Goal: Information Seeking & Learning: Learn about a topic

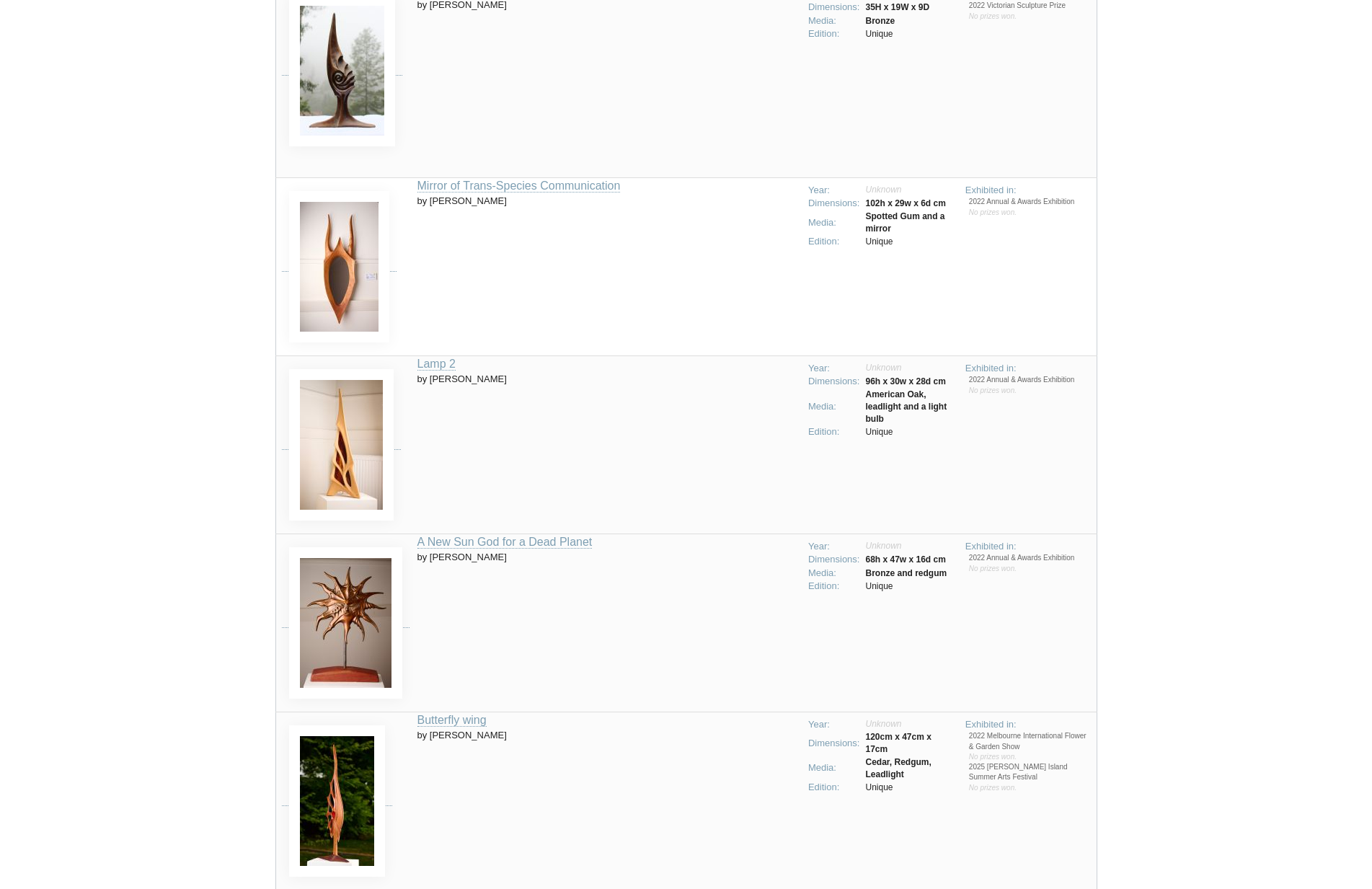
scroll to position [1358, 0]
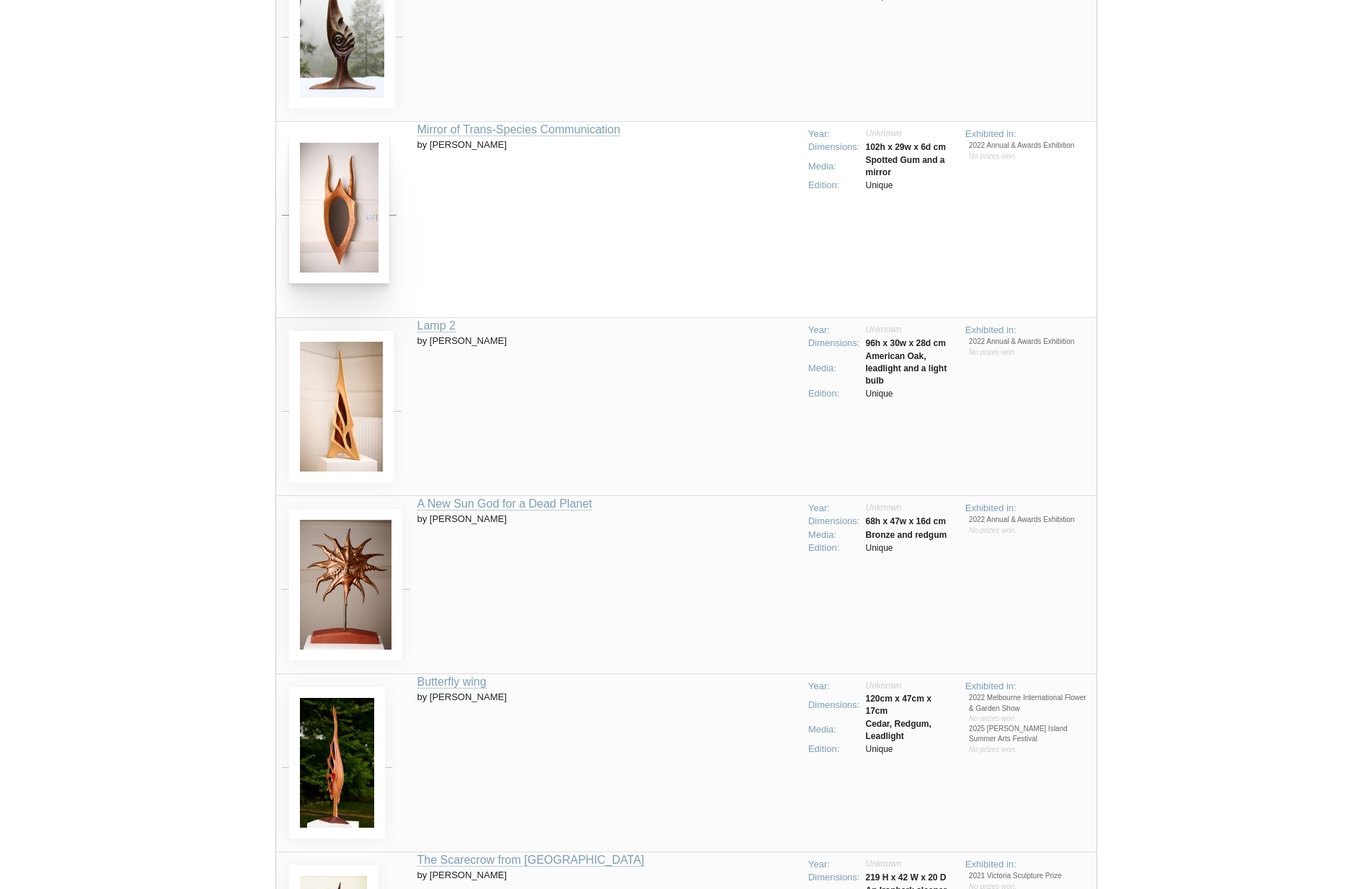
click at [310, 234] on img at bounding box center [339, 207] width 100 height 151
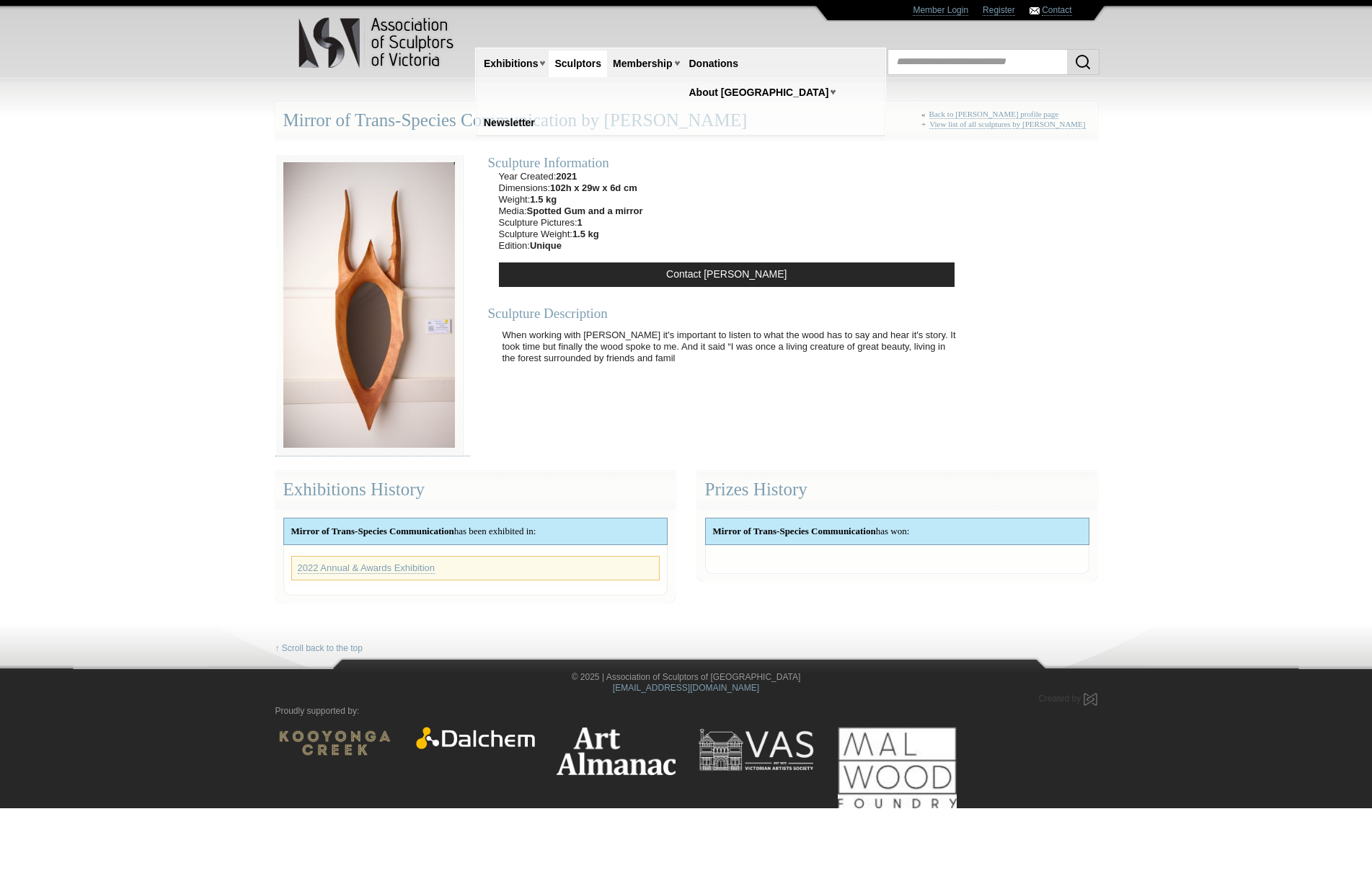
click at [82, 330] on body "Toggle navigation Association of Sculptors of Victoria Home Exhibitions Victori…" at bounding box center [686, 444] width 1372 height 889
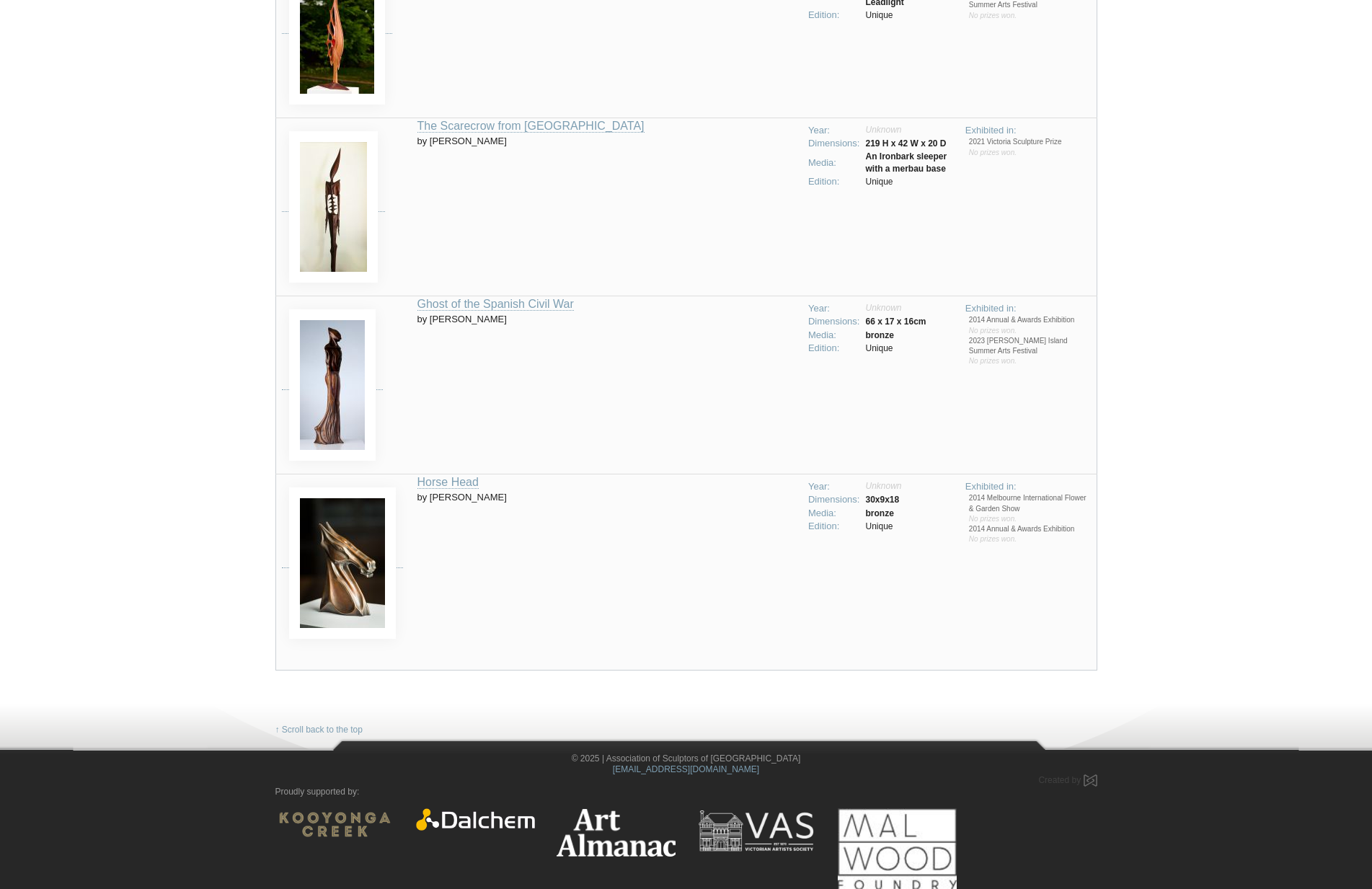
scroll to position [2075, 0]
click at [313, 579] on img at bounding box center [342, 559] width 107 height 151
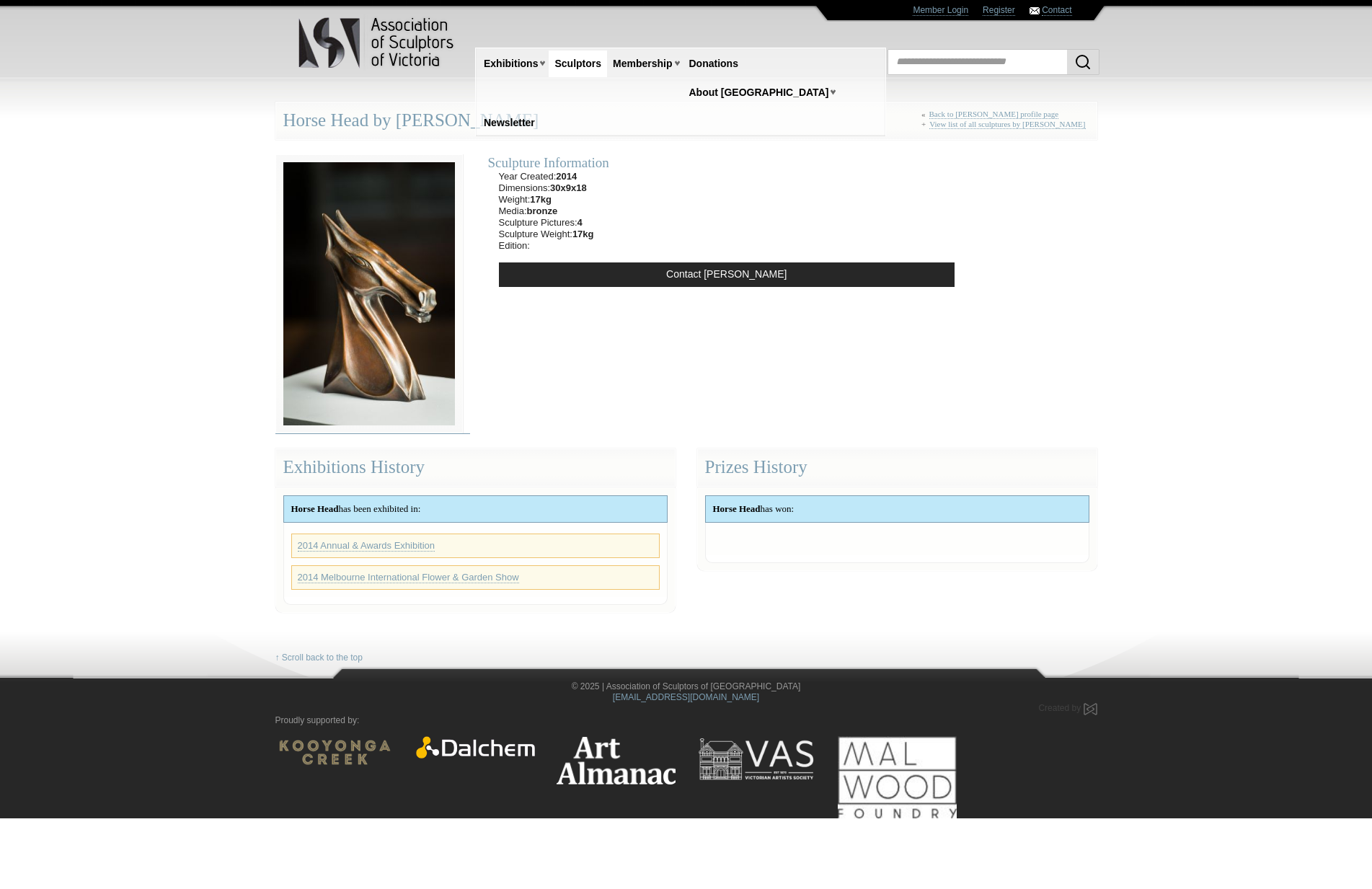
click at [370, 340] on img at bounding box center [370, 294] width 188 height 279
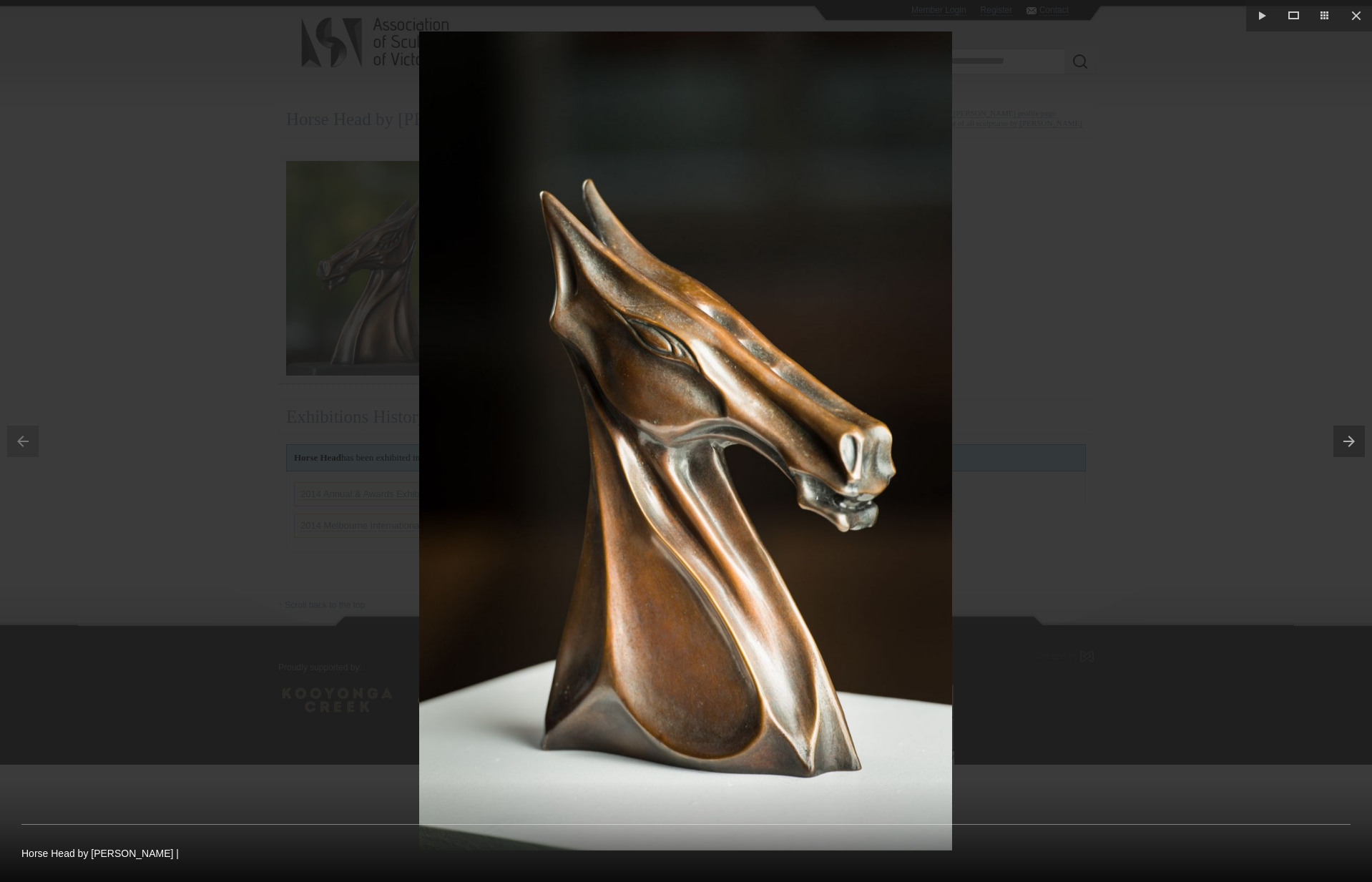
click at [193, 396] on div at bounding box center [686, 441] width 1372 height 882
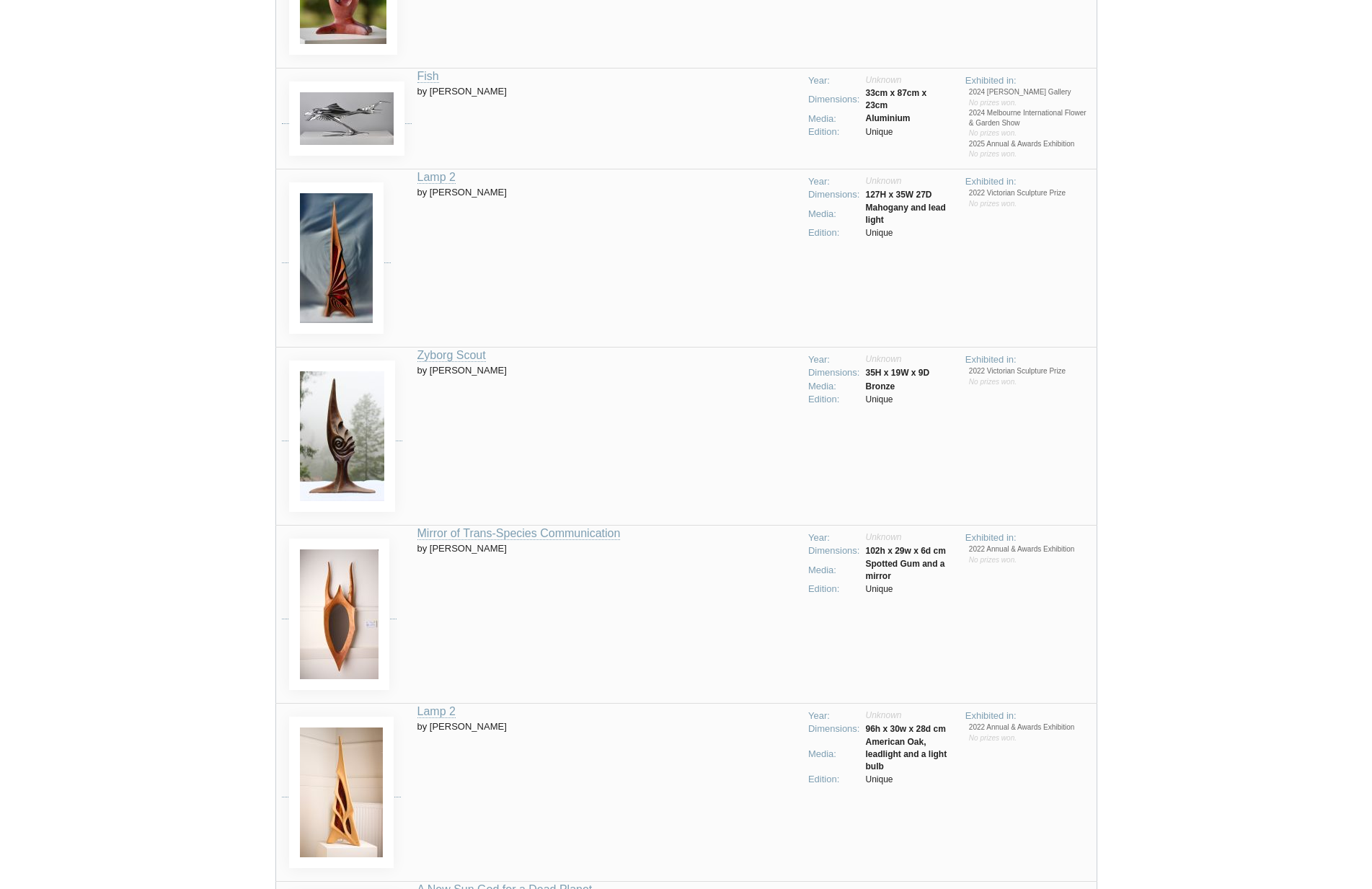
scroll to position [993, 0]
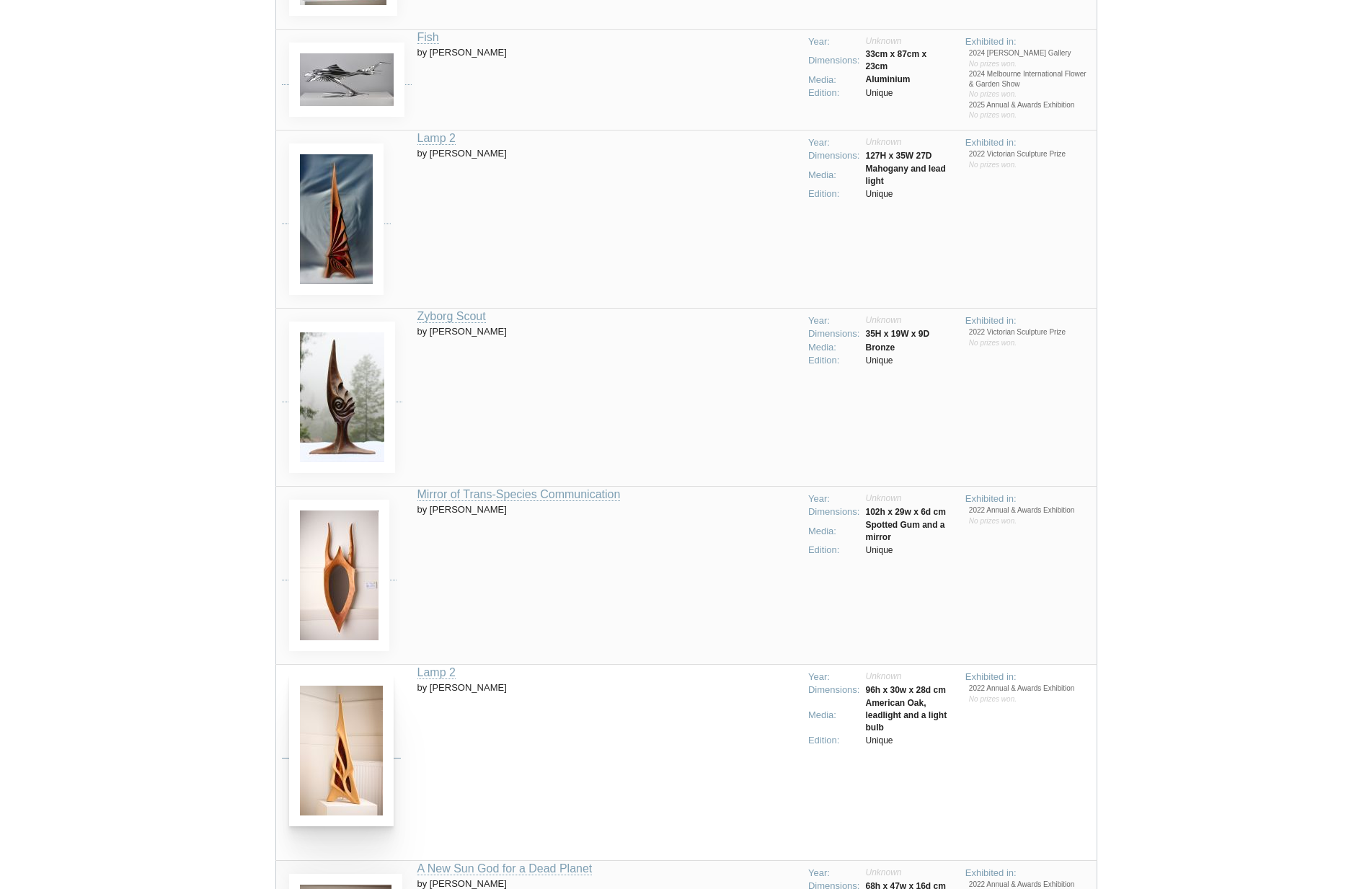
click at [349, 753] on img at bounding box center [341, 751] width 105 height 151
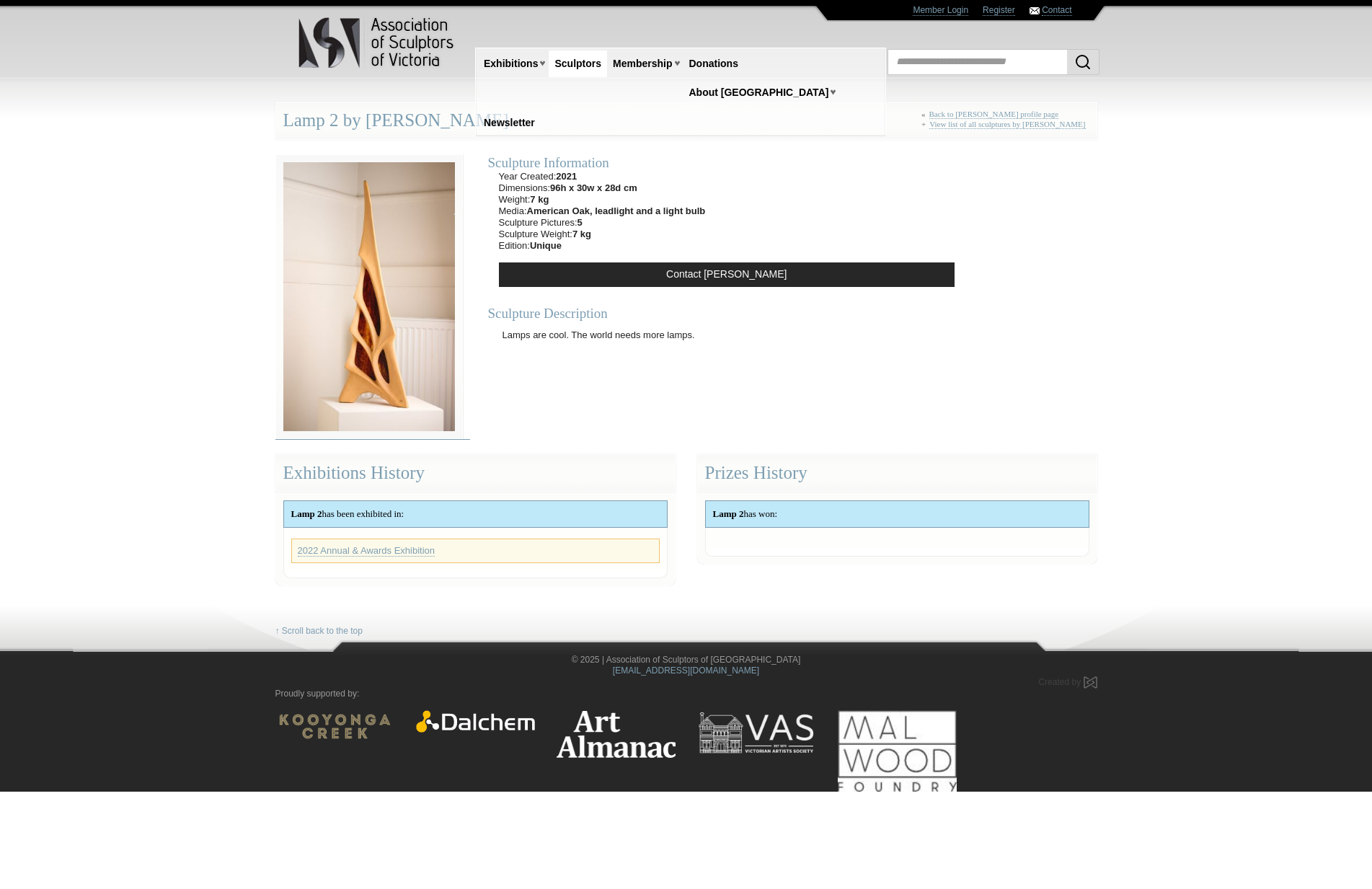
click at [379, 376] on img at bounding box center [370, 297] width 188 height 285
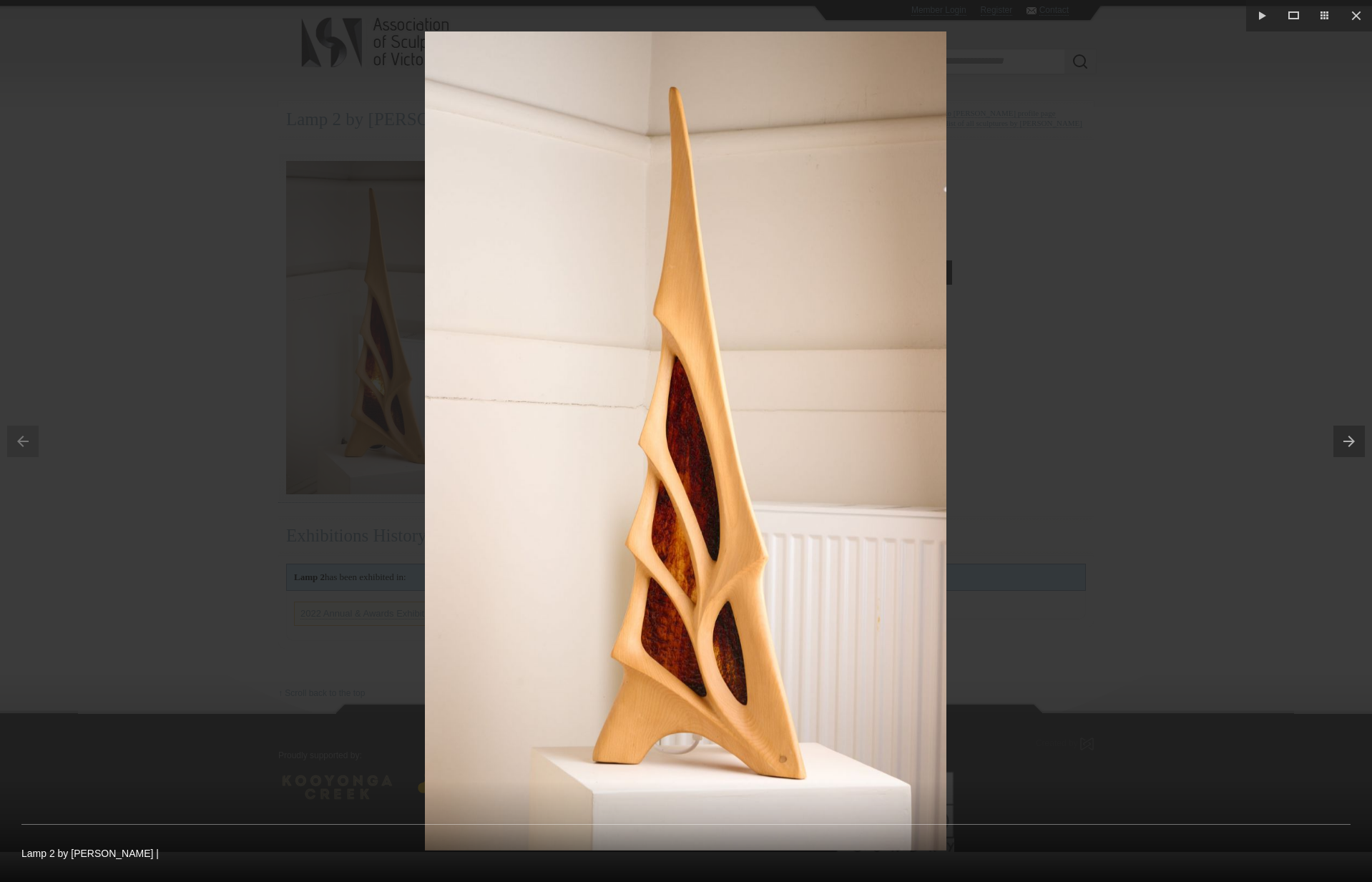
click at [249, 391] on div at bounding box center [686, 441] width 1372 height 882
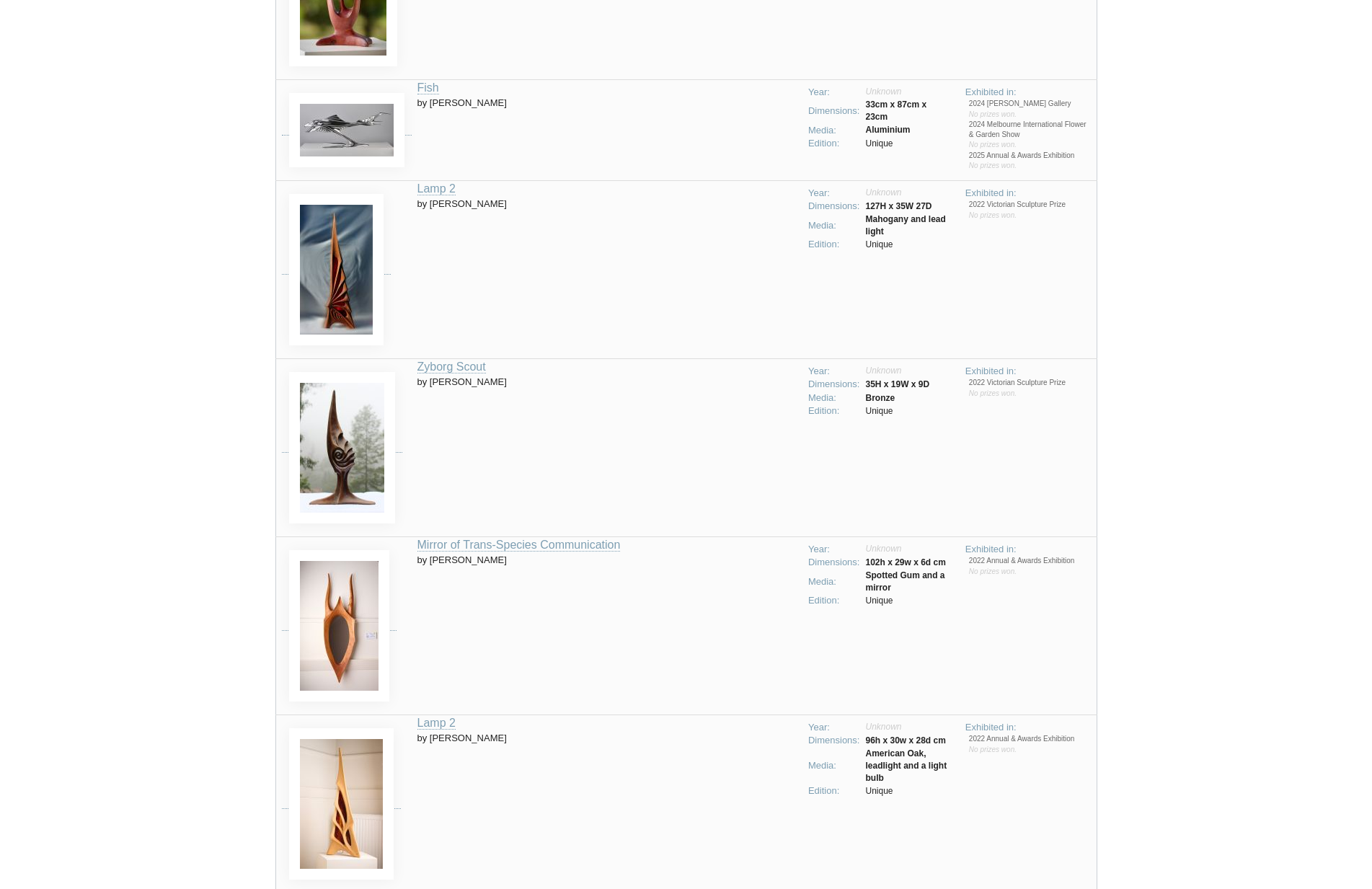
scroll to position [971, 0]
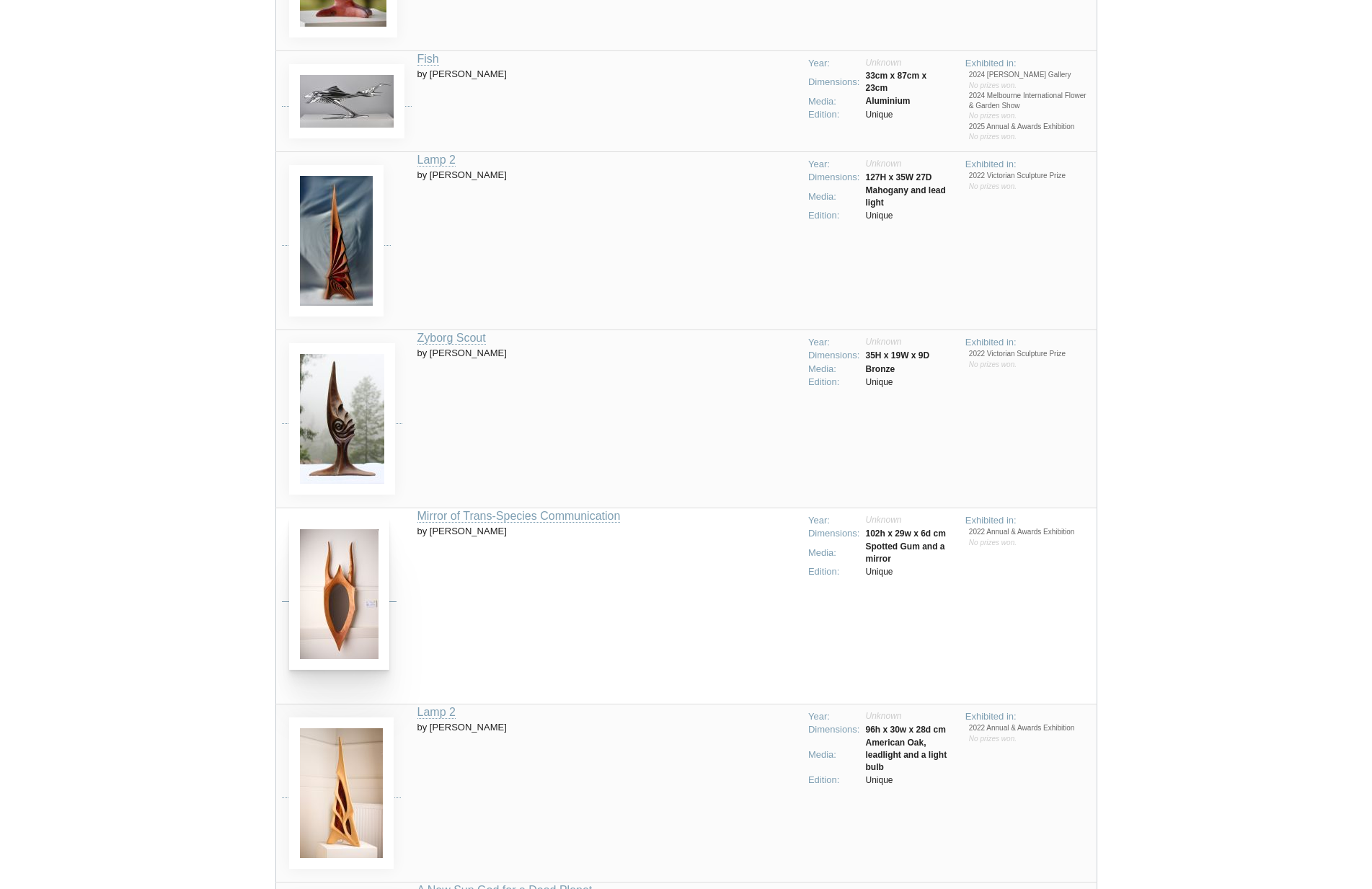
click at [312, 630] on img at bounding box center [339, 594] width 100 height 151
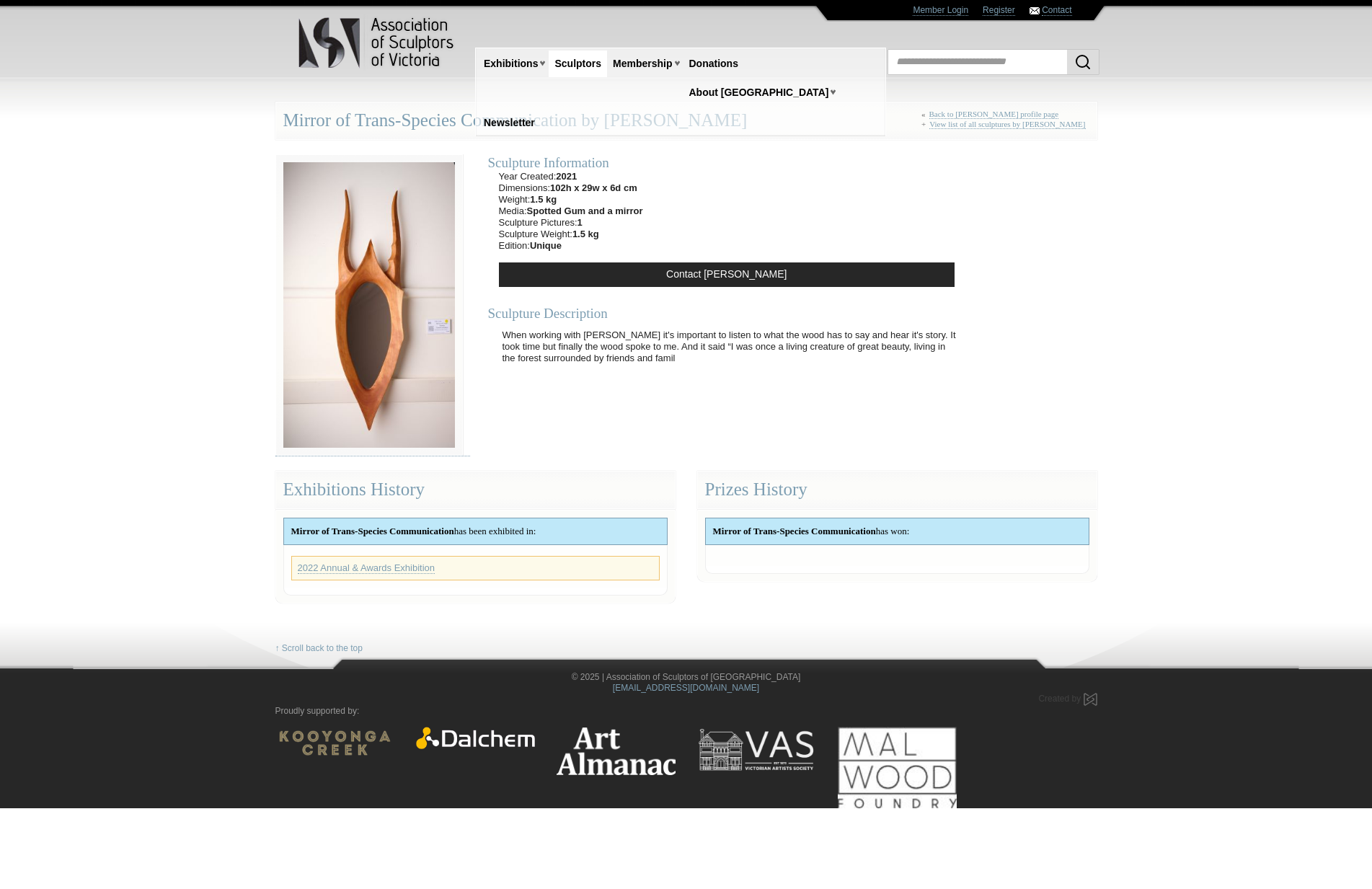
click at [71, 218] on body "Toggle navigation Association of Sculptors of [GEOGRAPHIC_DATA] Home Exhibition…" at bounding box center [686, 444] width 1372 height 889
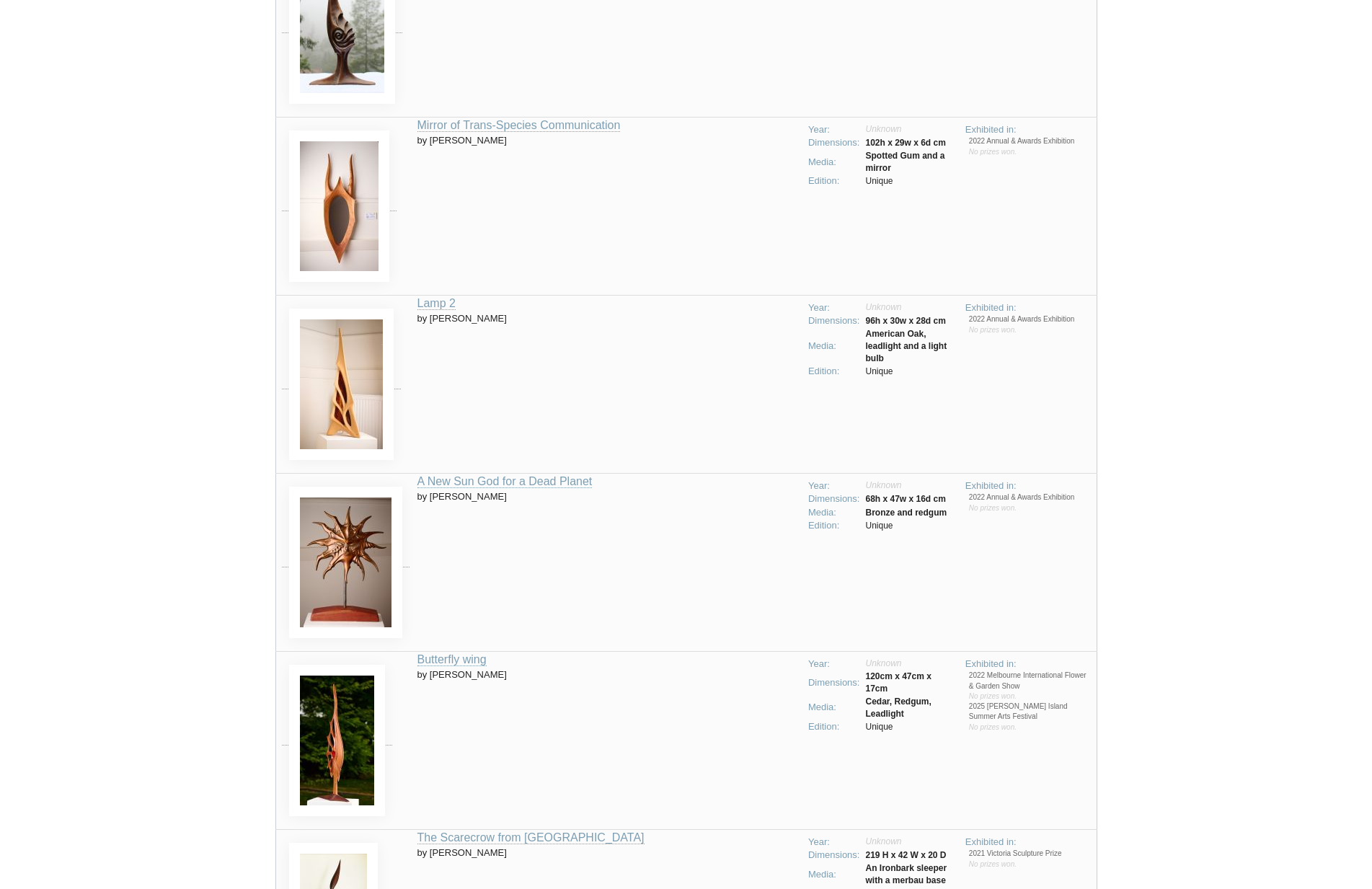
scroll to position [1618, 0]
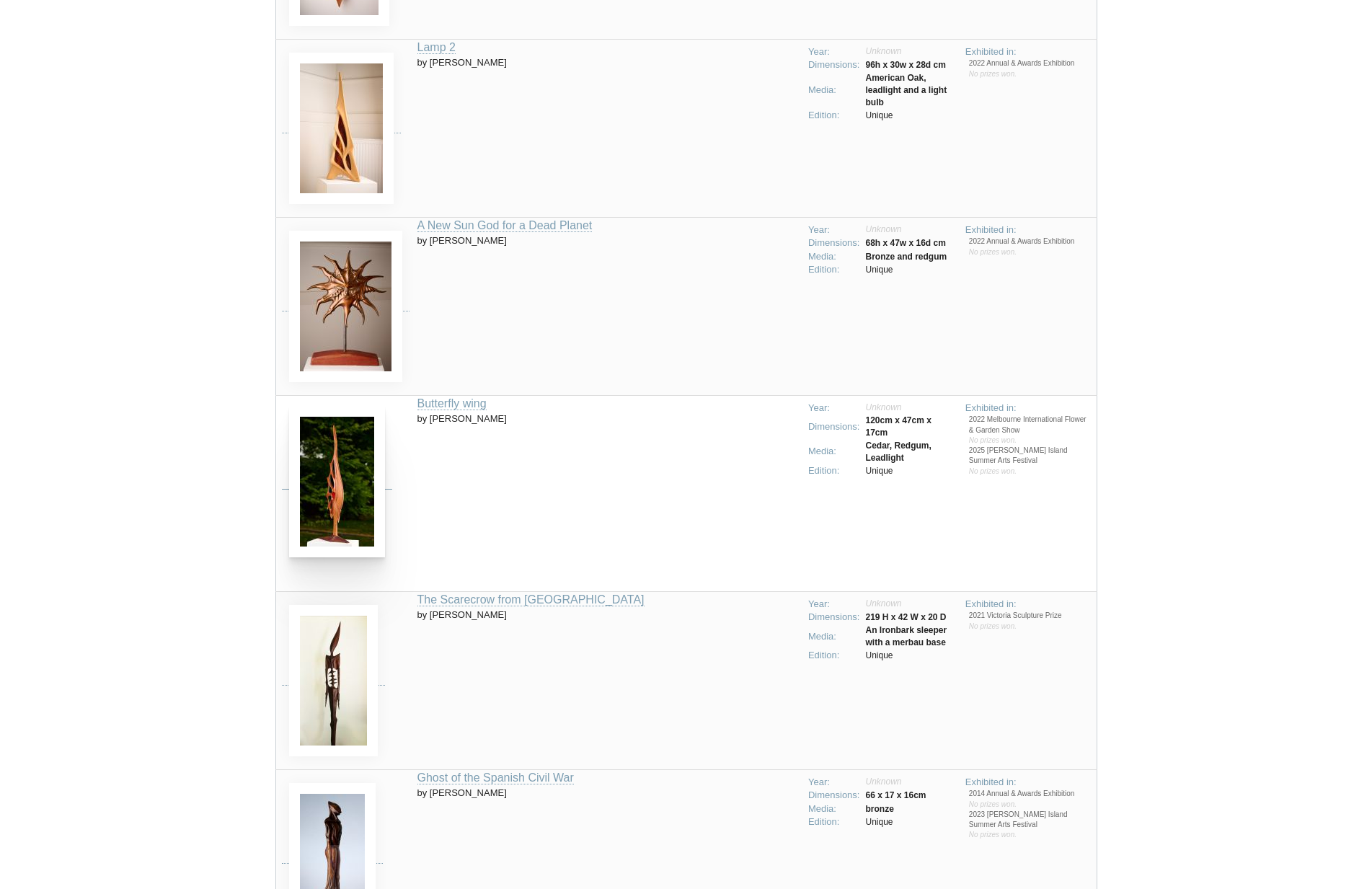
click at [350, 493] on img at bounding box center [337, 482] width 96 height 151
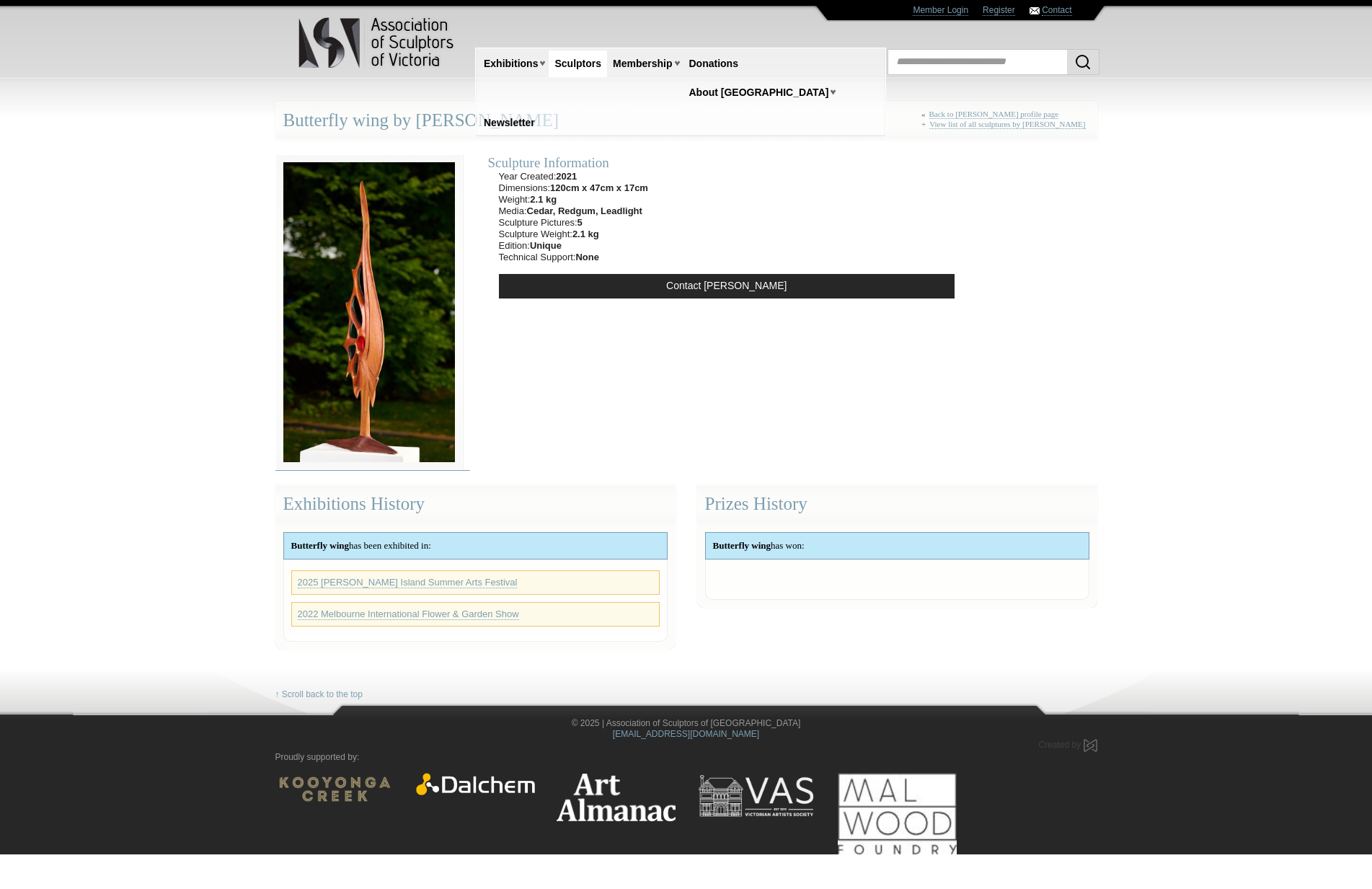
click at [388, 350] on img at bounding box center [370, 312] width 188 height 316
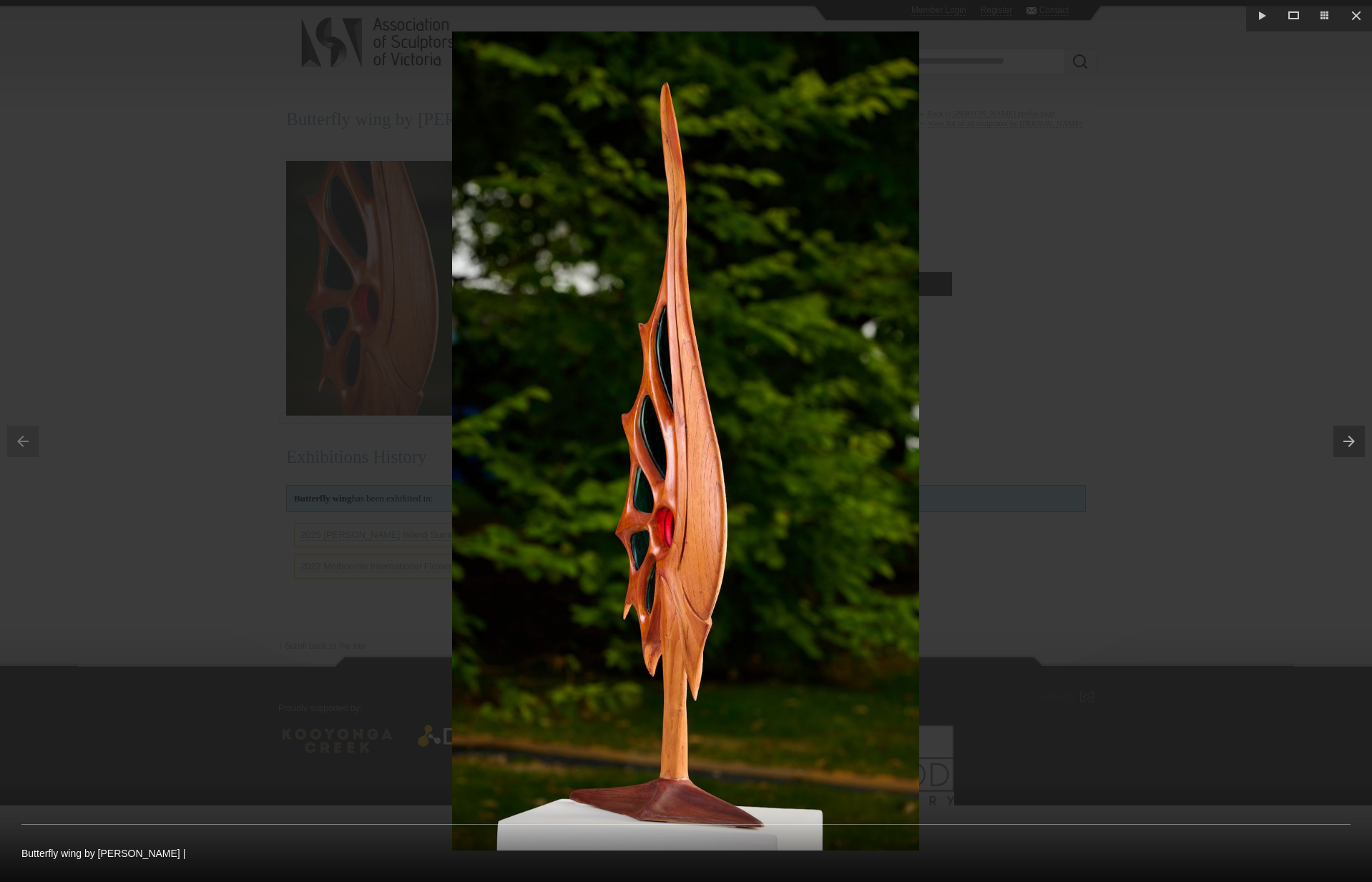
click at [89, 400] on div at bounding box center [686, 441] width 1372 height 882
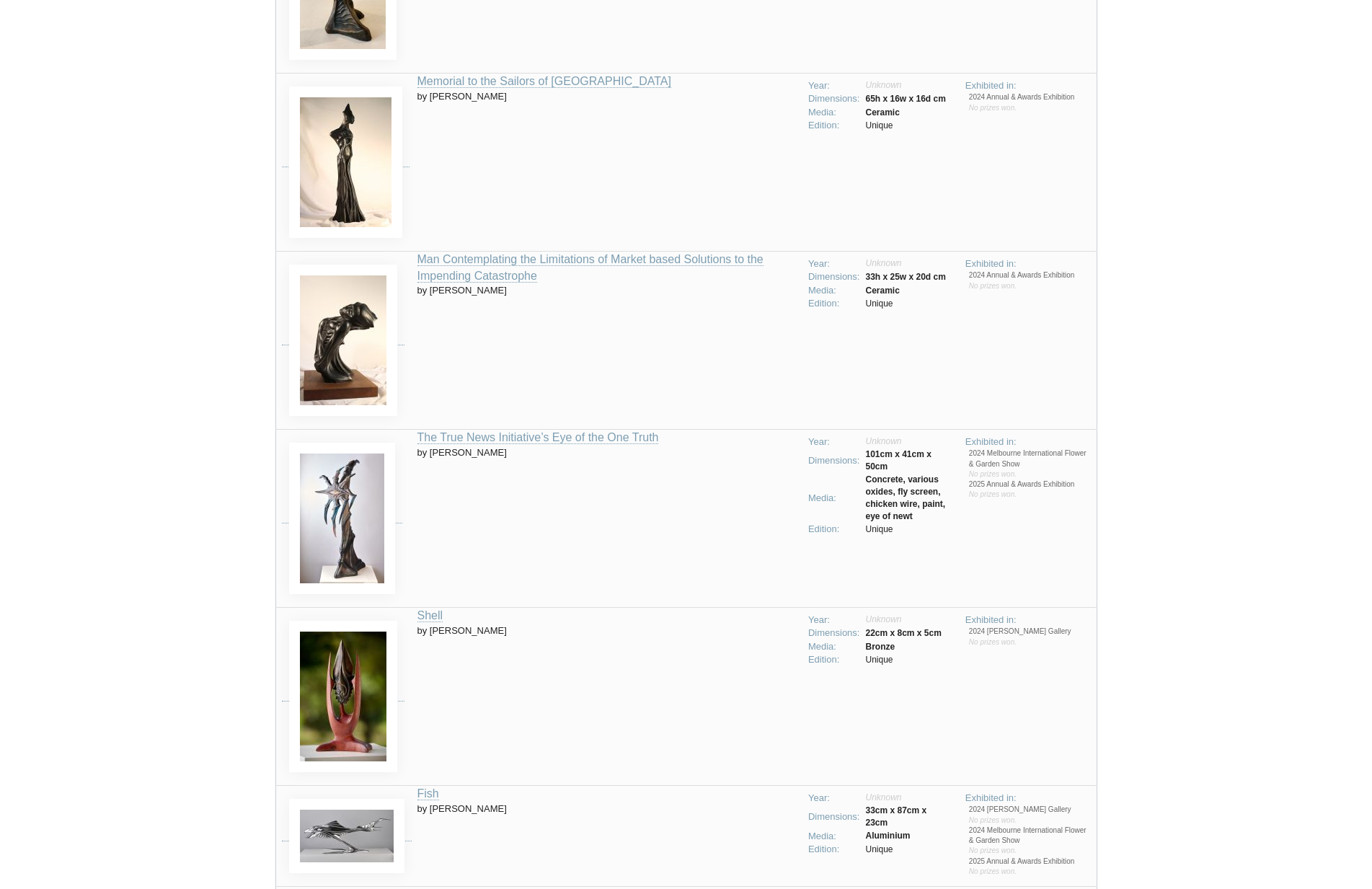
scroll to position [271, 0]
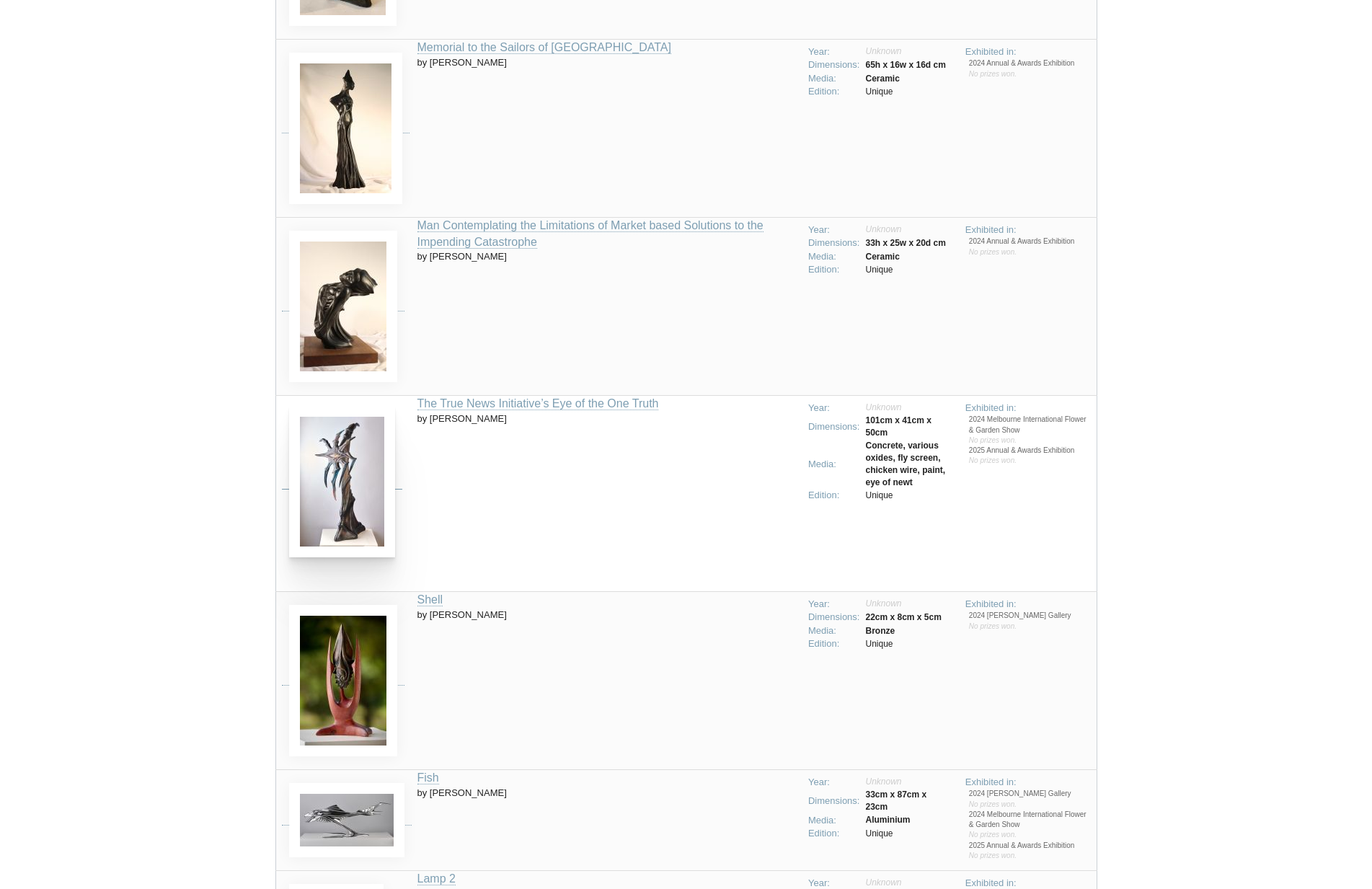
click at [362, 484] on img at bounding box center [342, 482] width 106 height 151
click at [366, 484] on img at bounding box center [342, 482] width 106 height 151
click at [367, 483] on img at bounding box center [342, 482] width 106 height 151
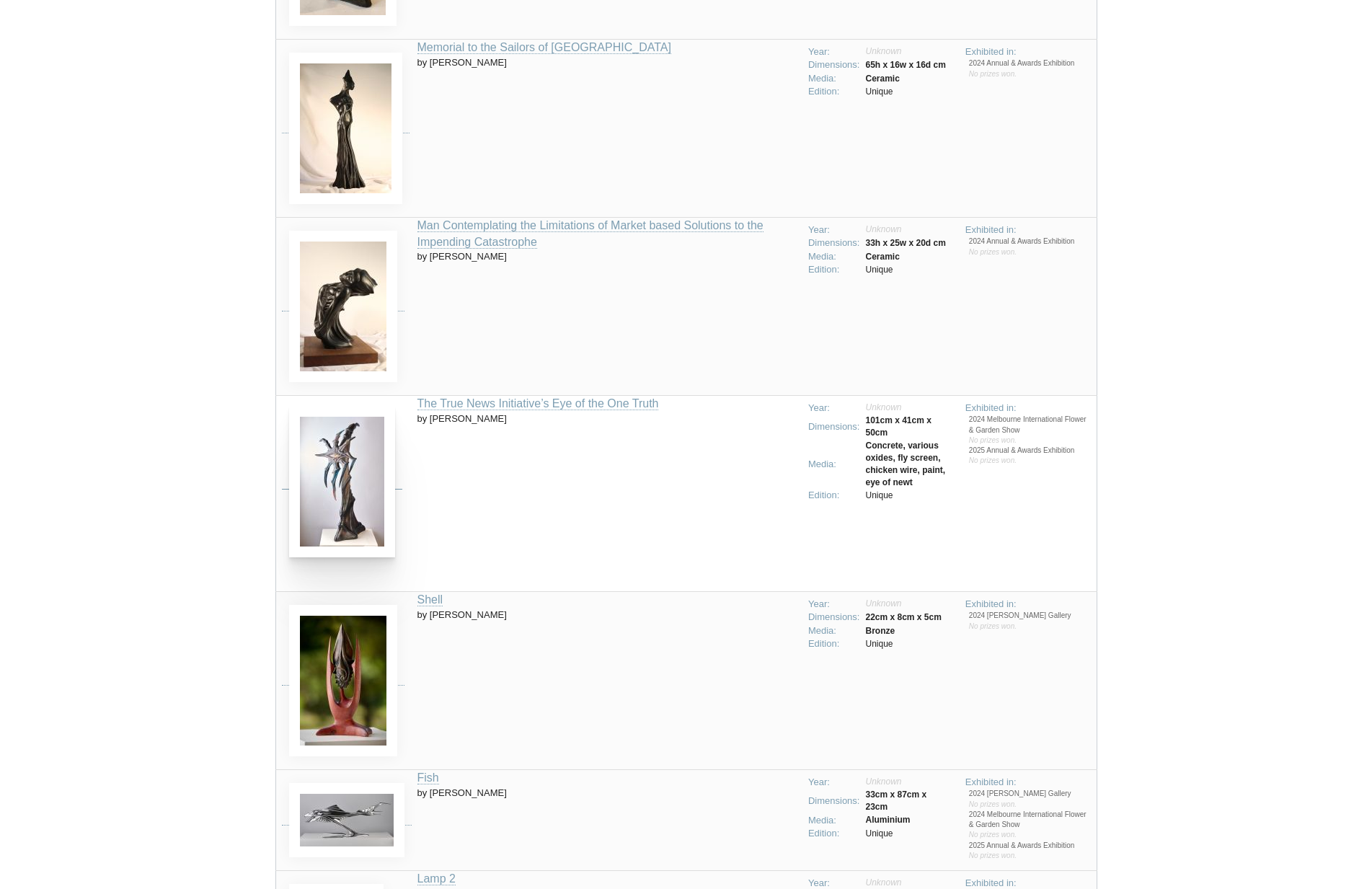
click at [367, 482] on img at bounding box center [342, 482] width 106 height 151
click at [369, 482] on img at bounding box center [342, 482] width 106 height 151
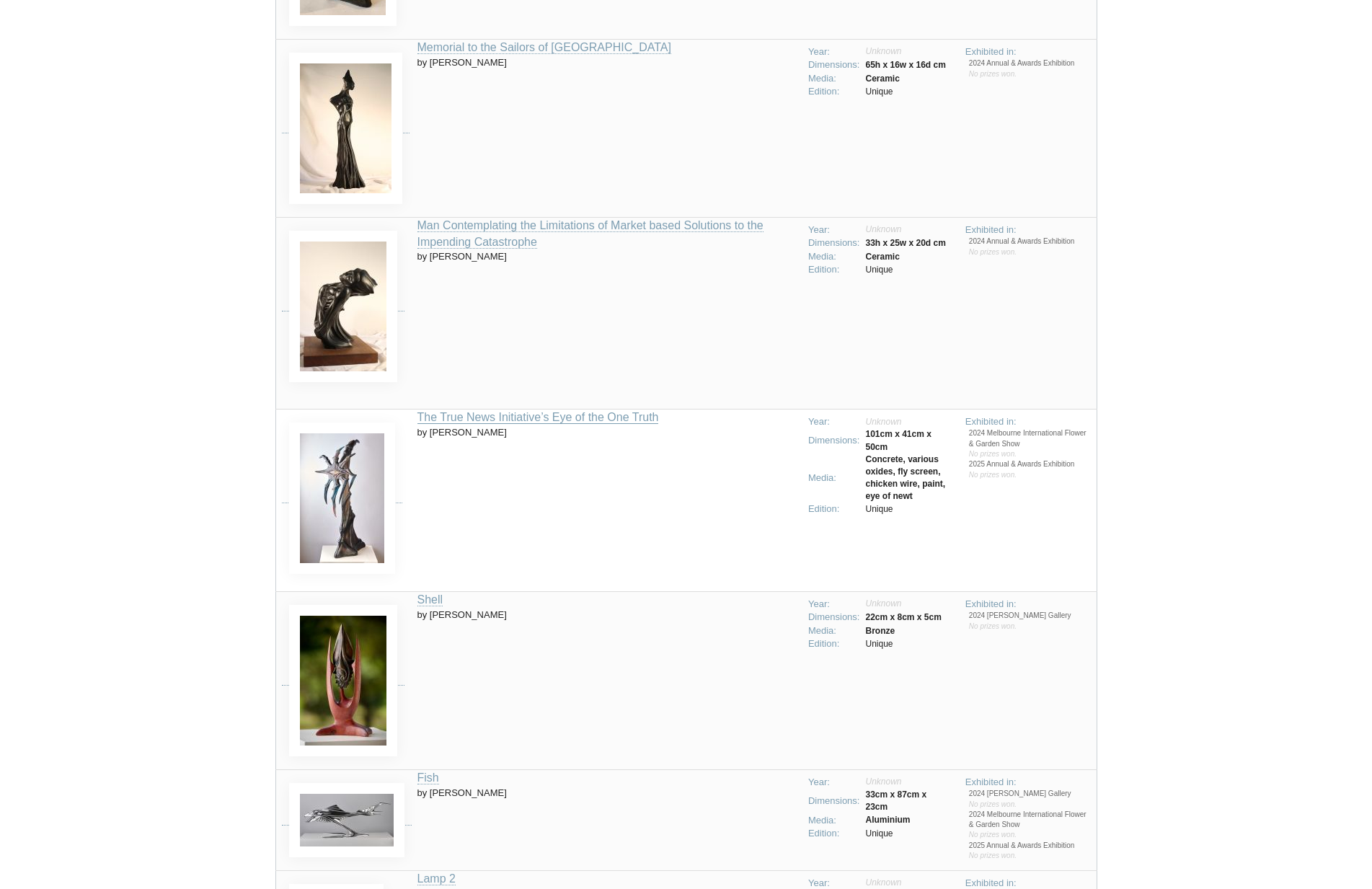
click at [460, 416] on td "The True News Initiative’s Eye of the One Truth by [PERSON_NAME]" at bounding box center [608, 500] width 382 height 183
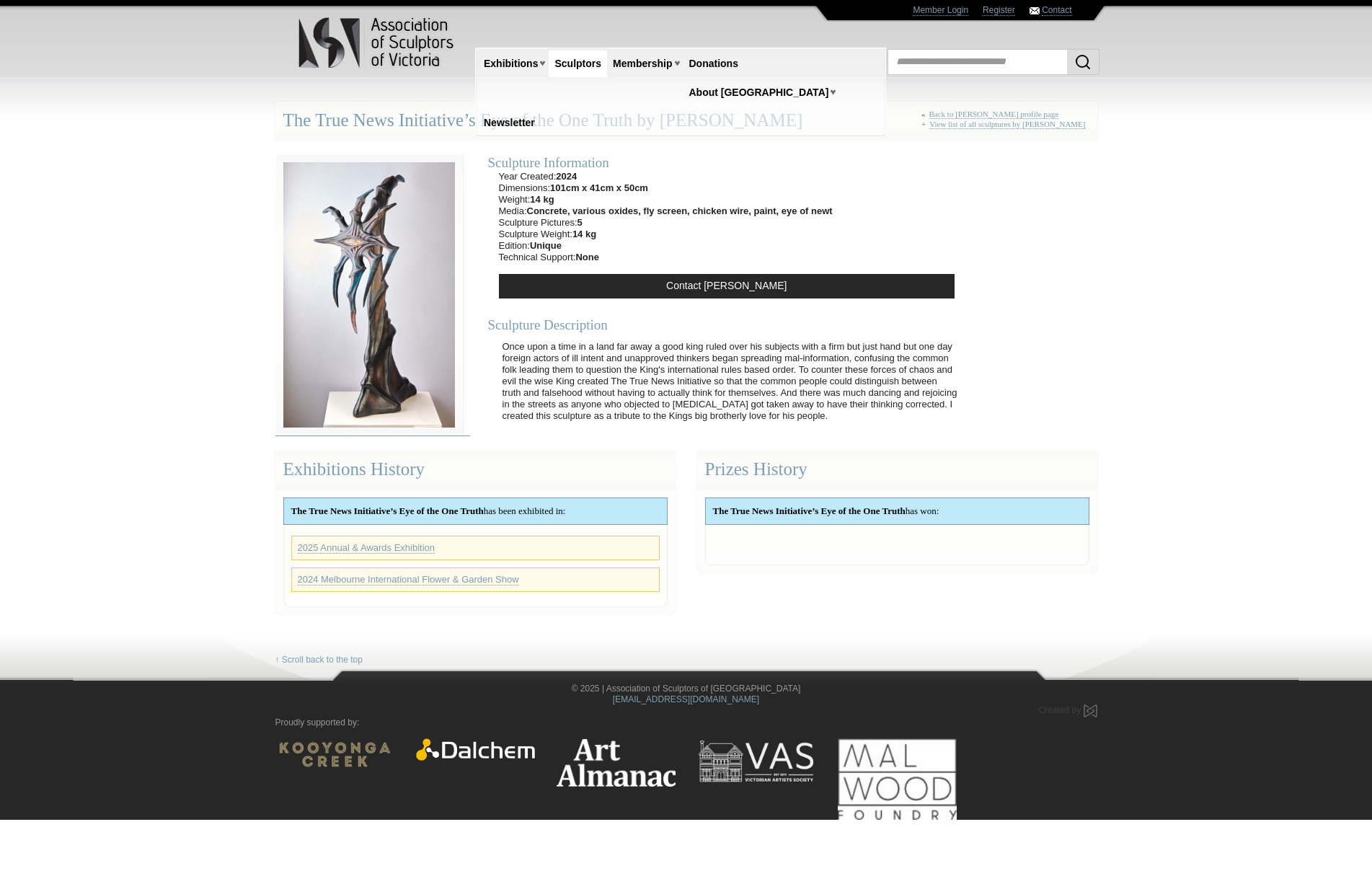
click at [370, 410] on img at bounding box center [370, 295] width 188 height 282
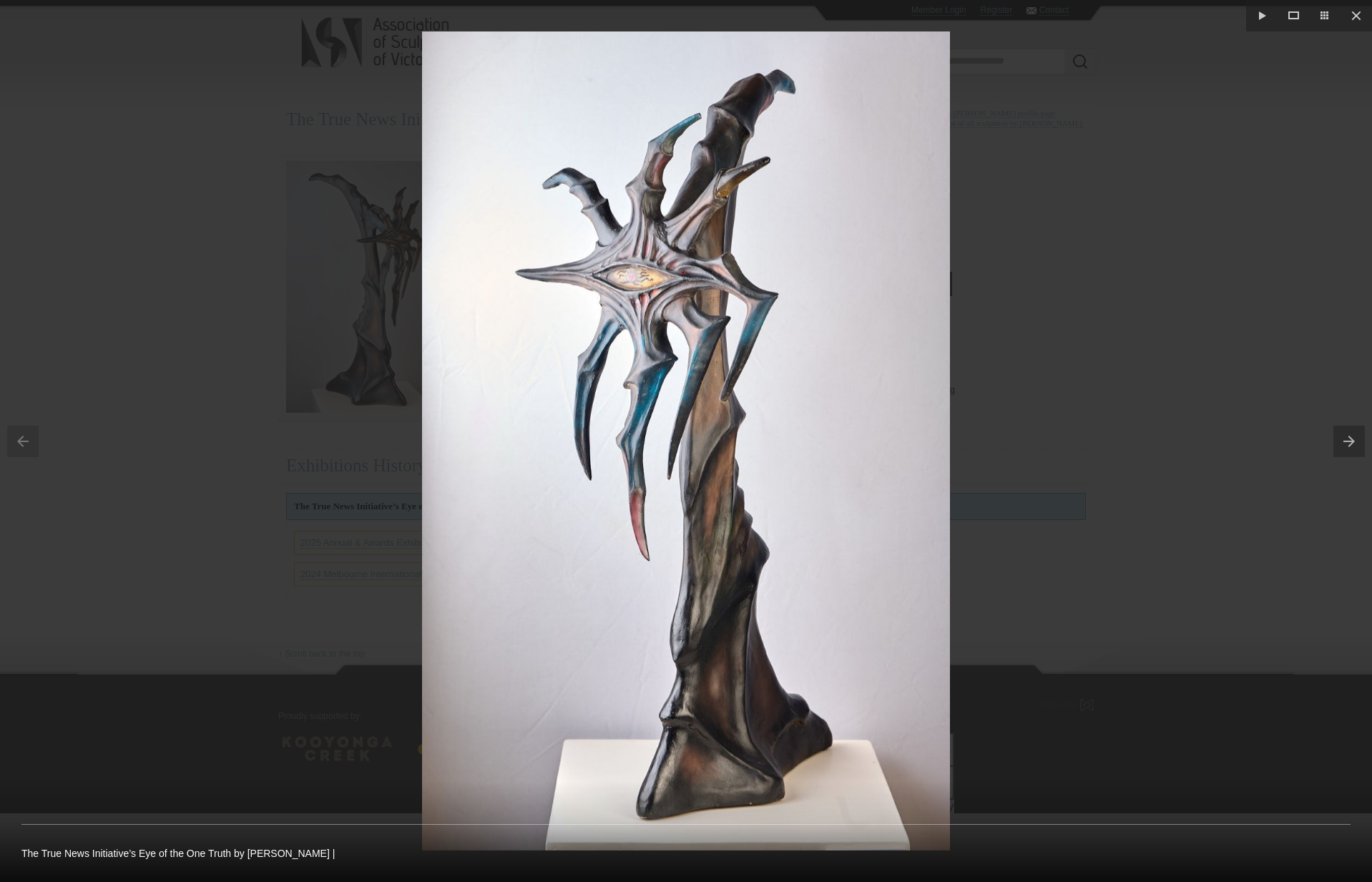
click at [221, 418] on div at bounding box center [686, 441] width 1372 height 882
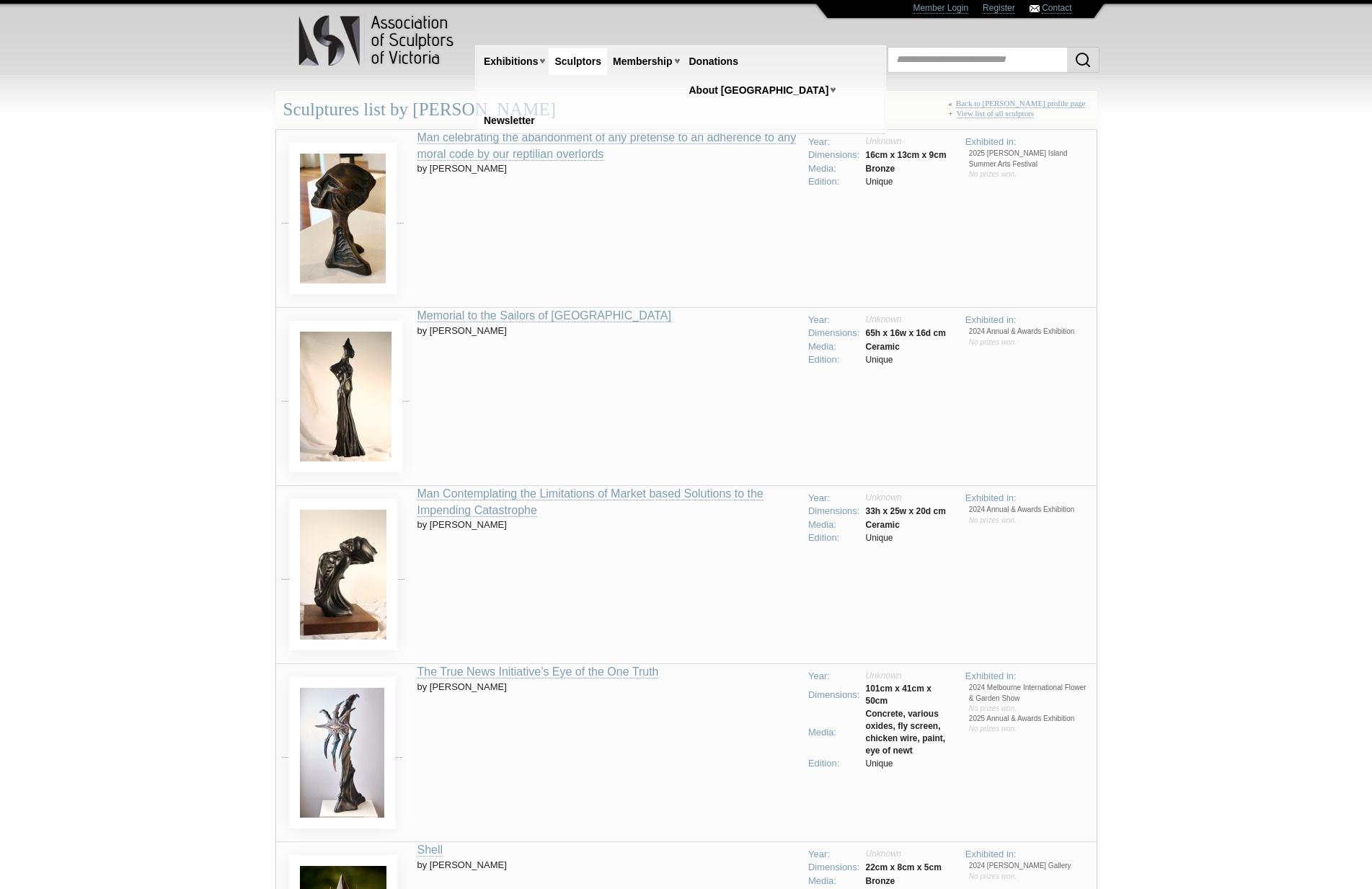
scroll to position [3, 0]
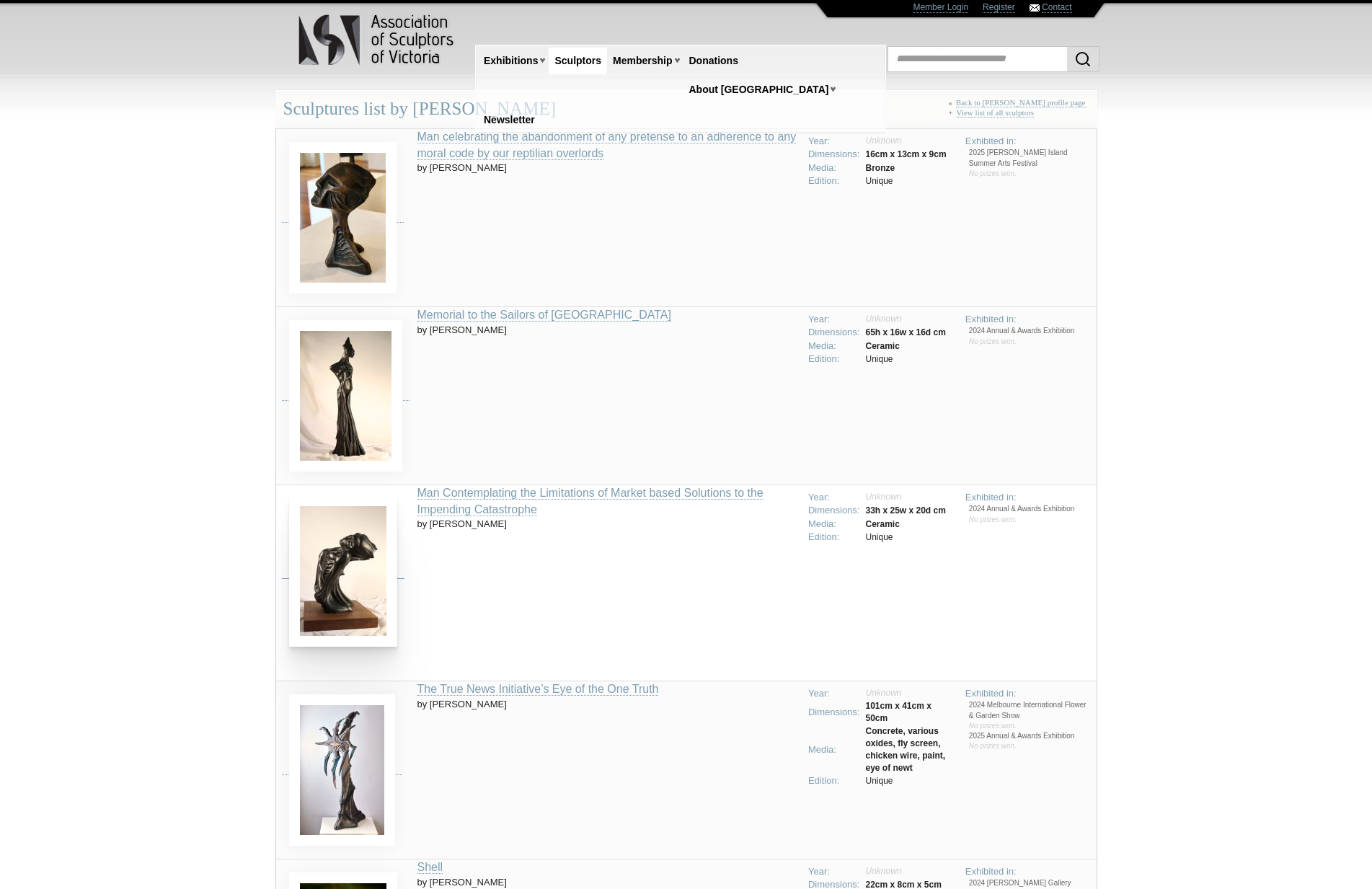
click at [336, 583] on img at bounding box center [343, 571] width 108 height 151
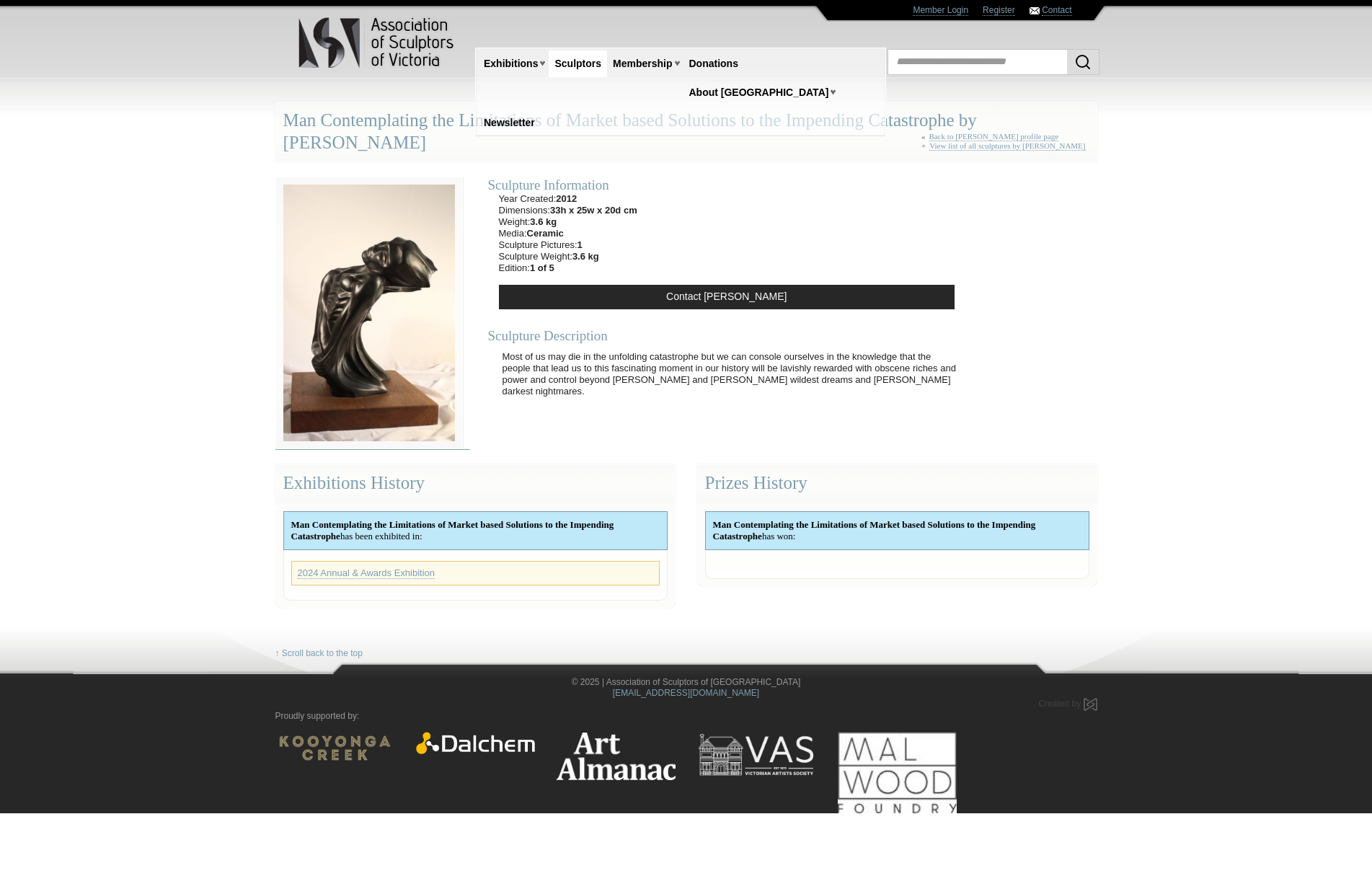
click at [380, 254] on img at bounding box center [370, 314] width 188 height 274
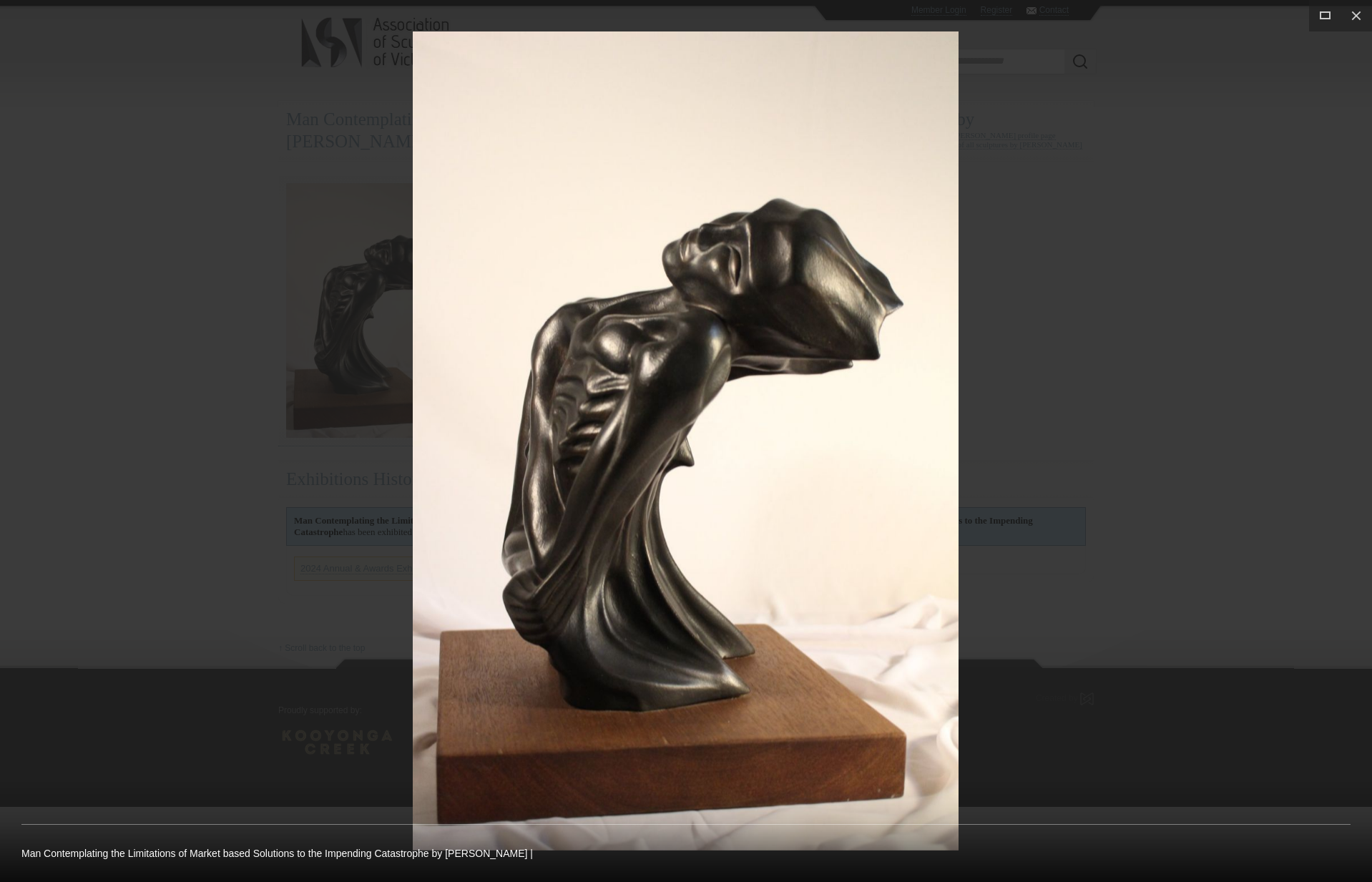
click at [157, 497] on div at bounding box center [686, 441] width 1372 height 882
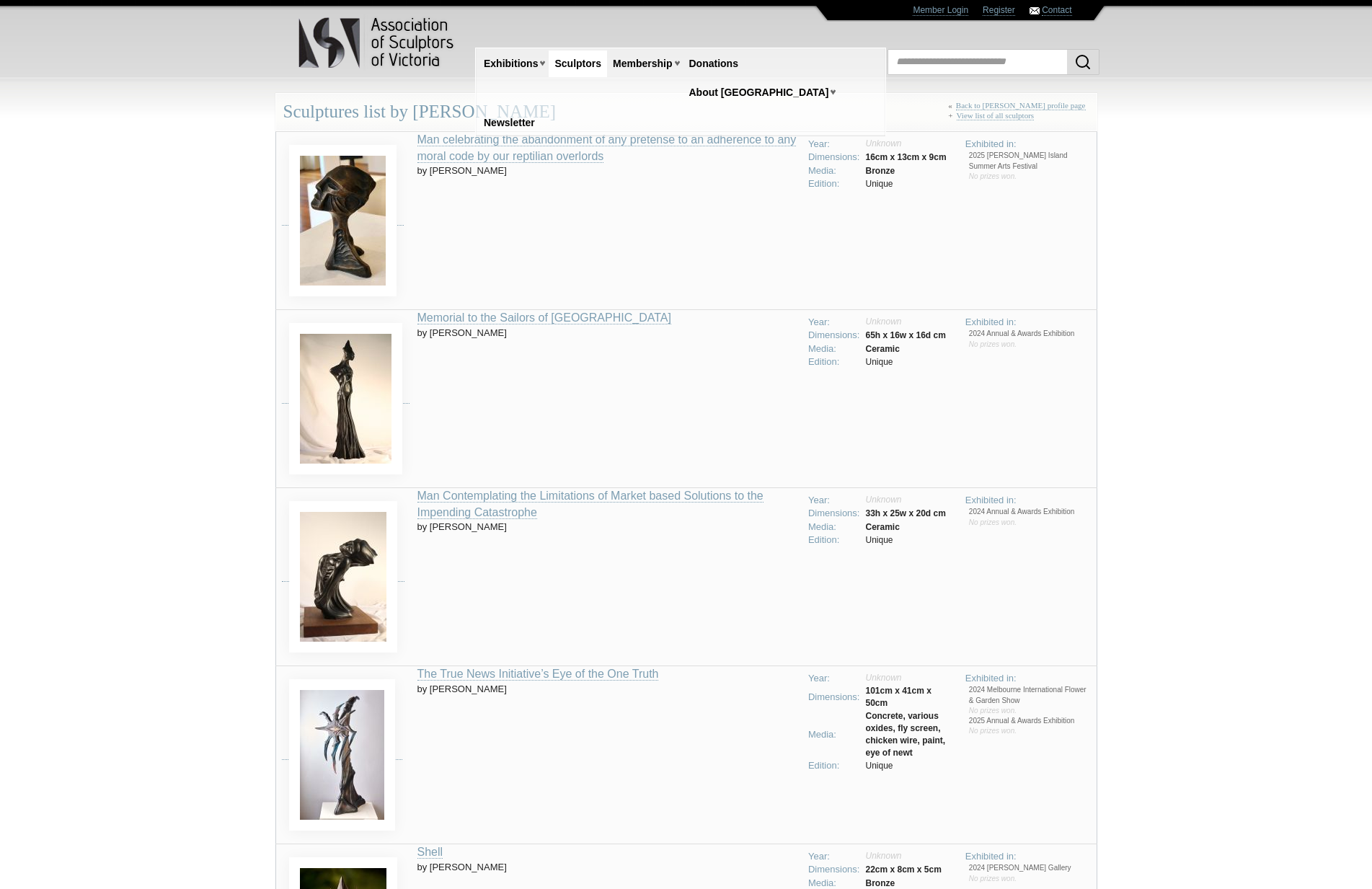
scroll to position [3, 0]
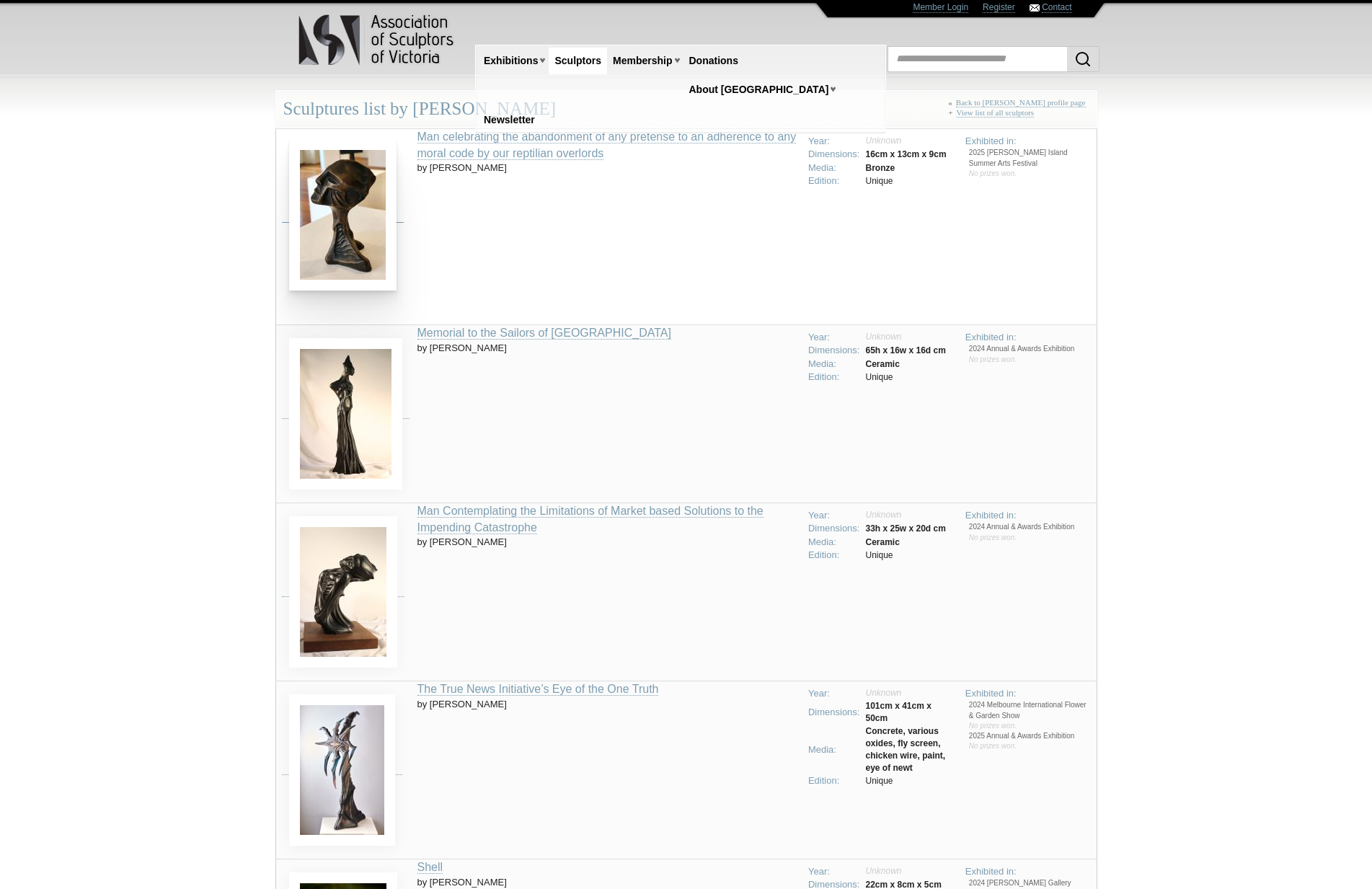
click at [359, 226] on img at bounding box center [343, 215] width 108 height 151
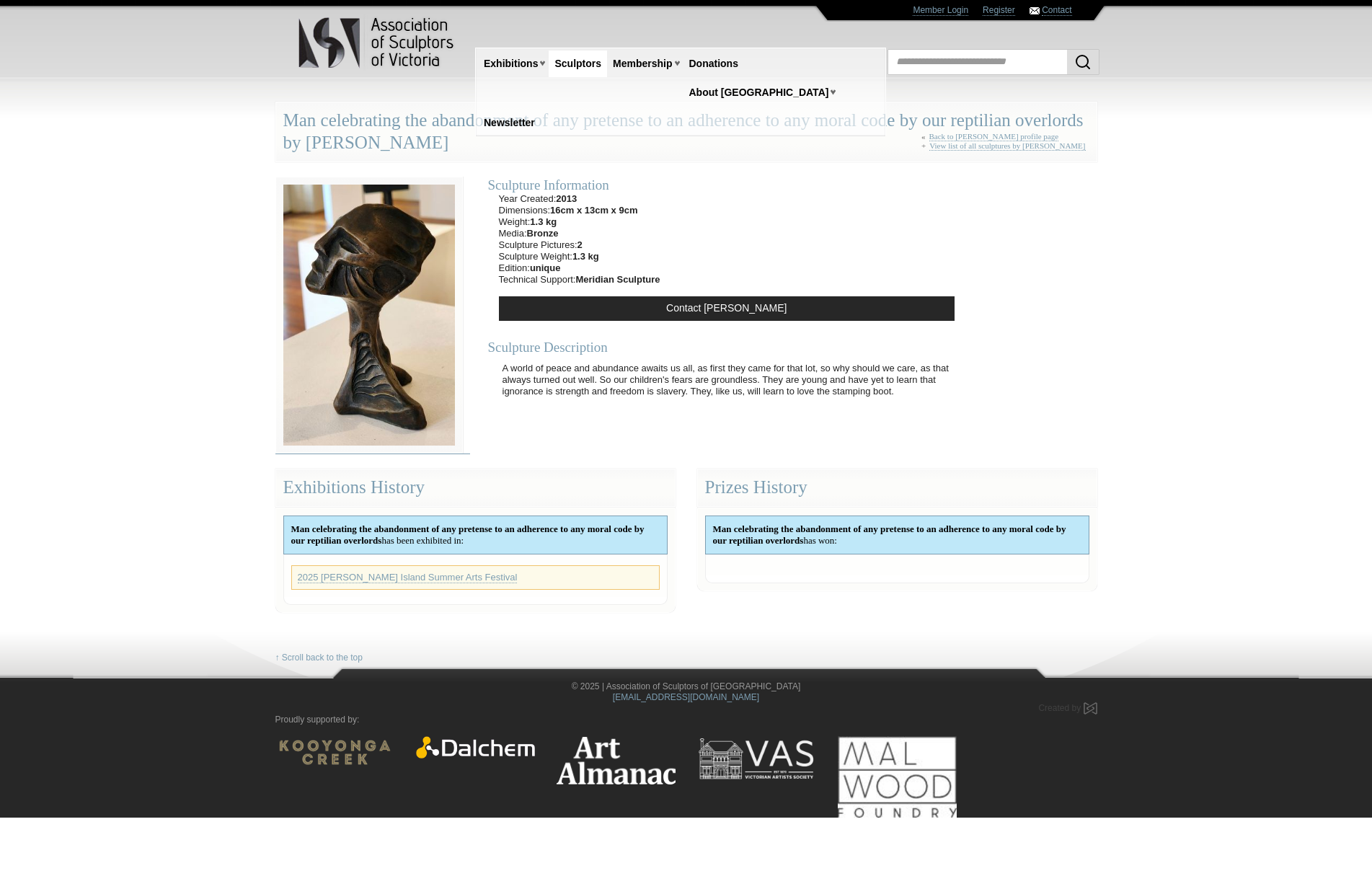
click at [379, 298] on img at bounding box center [370, 316] width 188 height 278
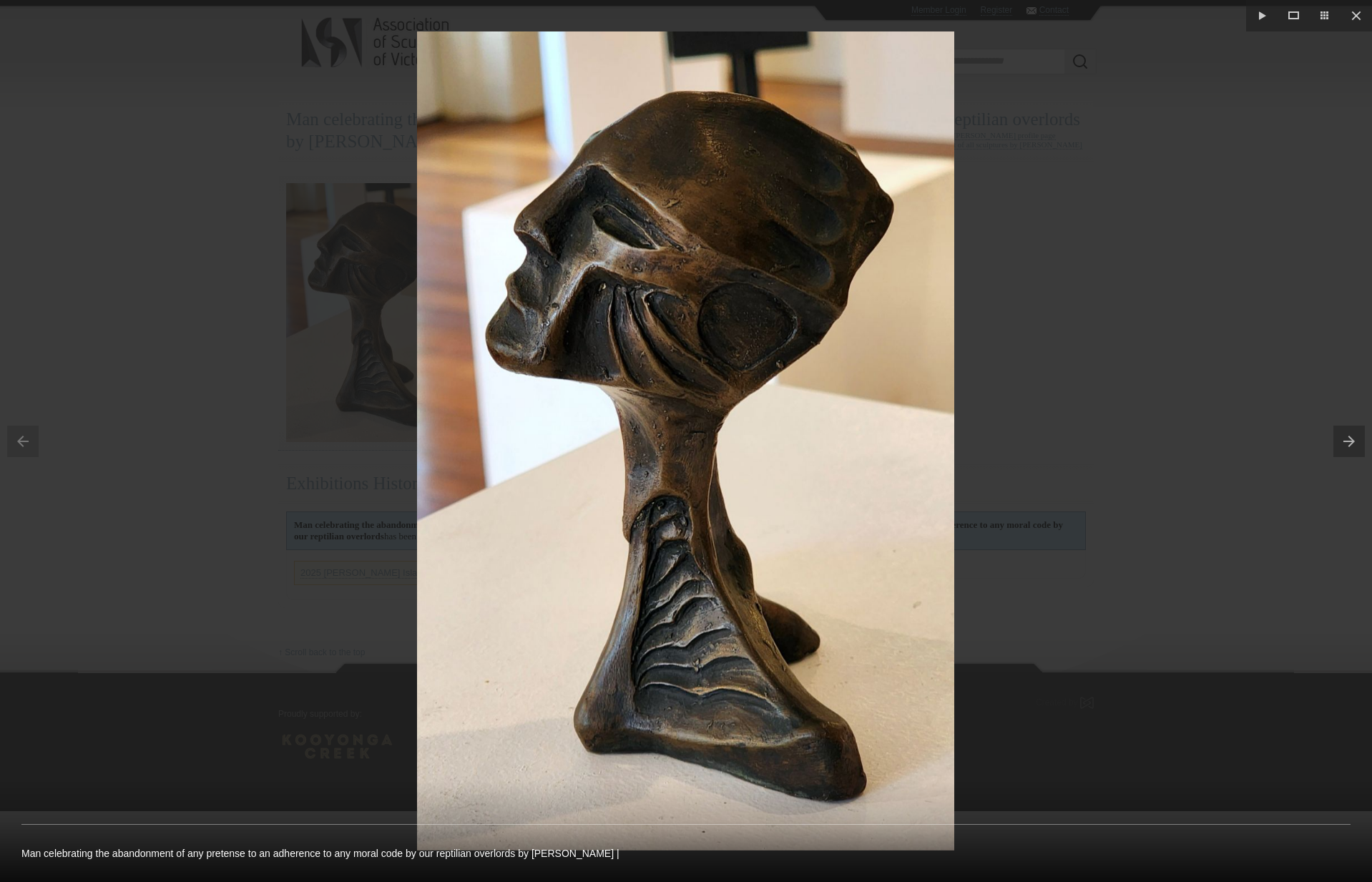
click at [1360, 445] on button at bounding box center [1353, 441] width 39 height 71
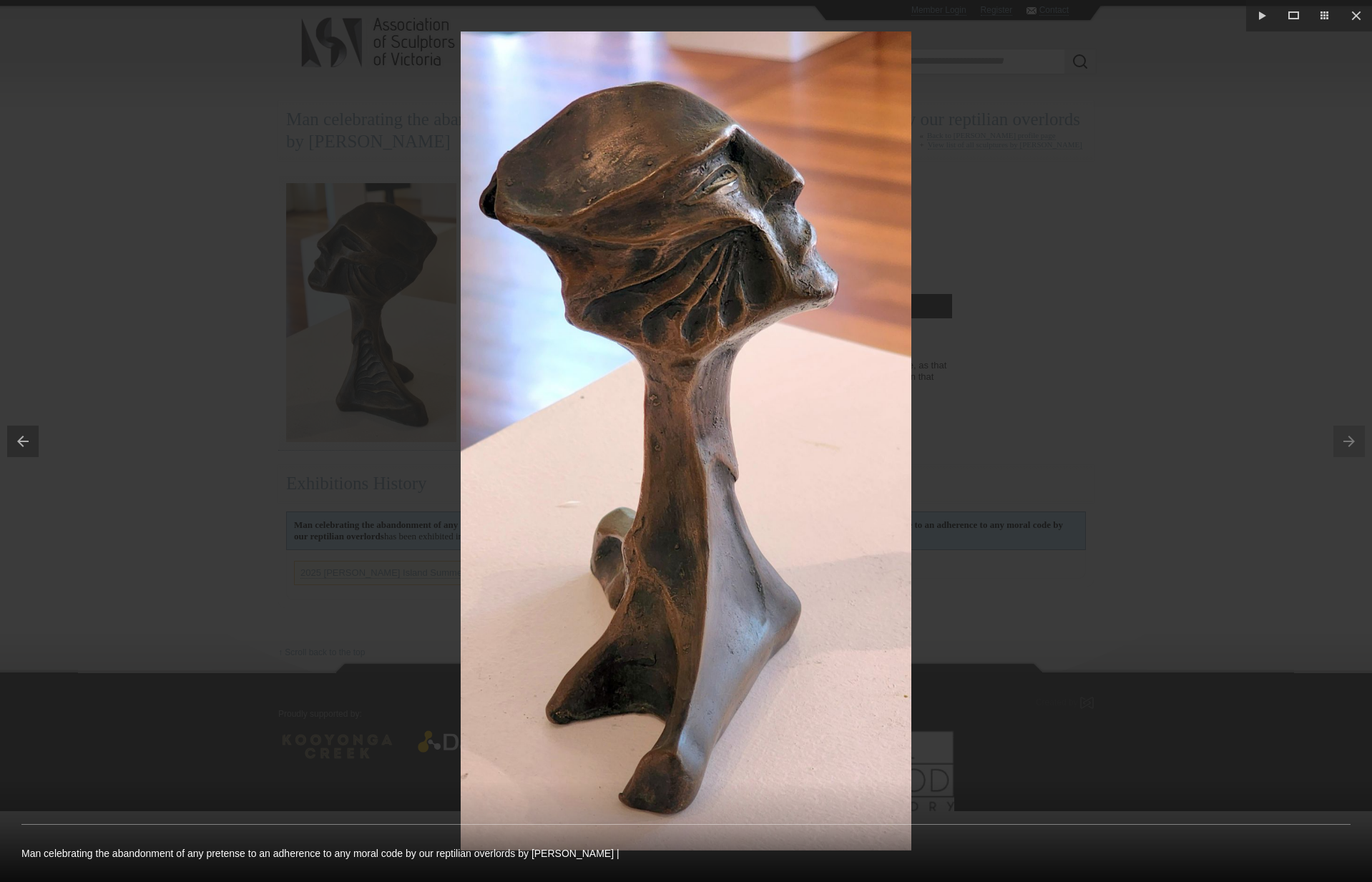
click at [16, 437] on button at bounding box center [19, 441] width 39 height 71
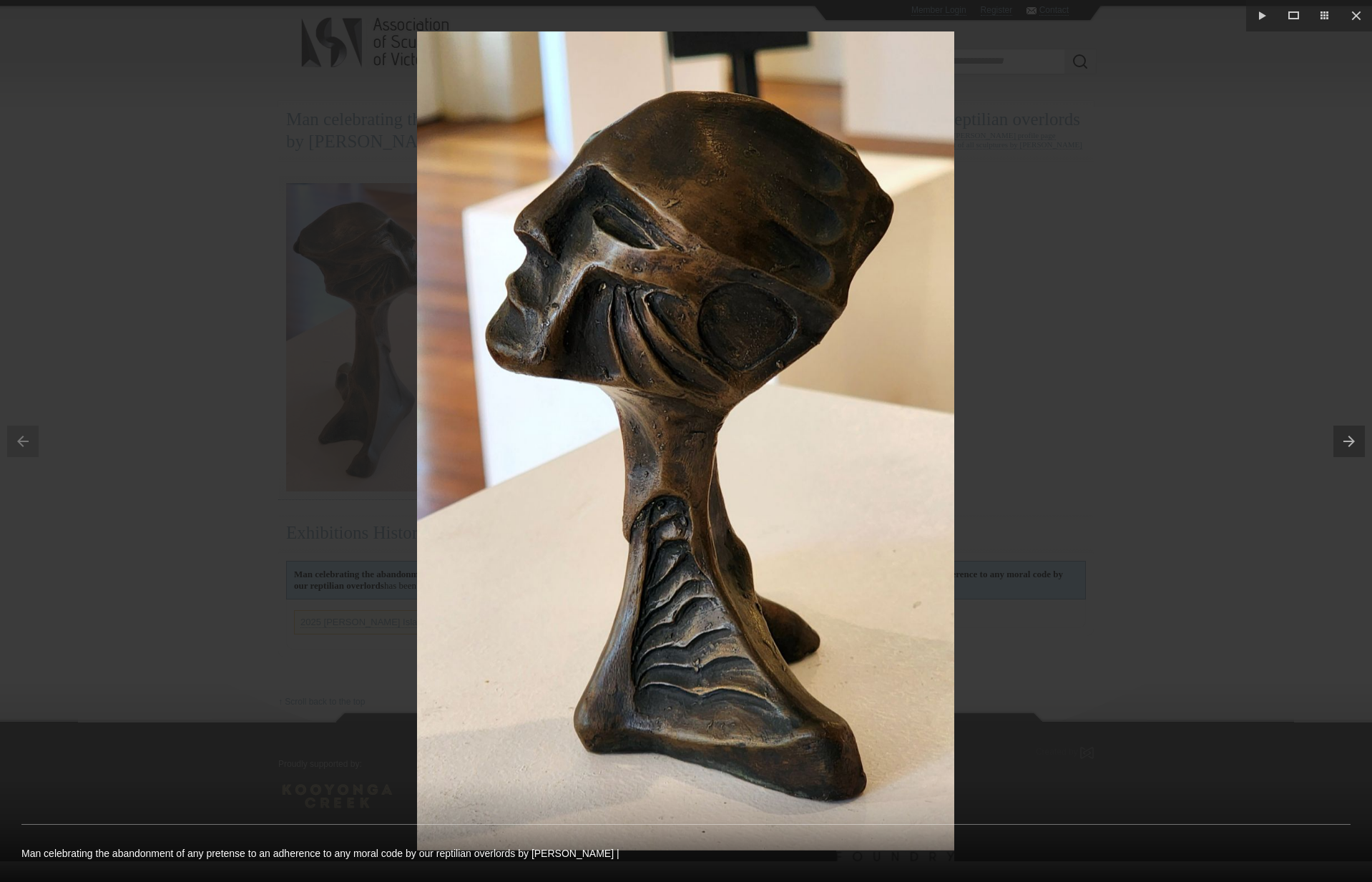
click at [1352, 441] on button at bounding box center [1353, 441] width 39 height 71
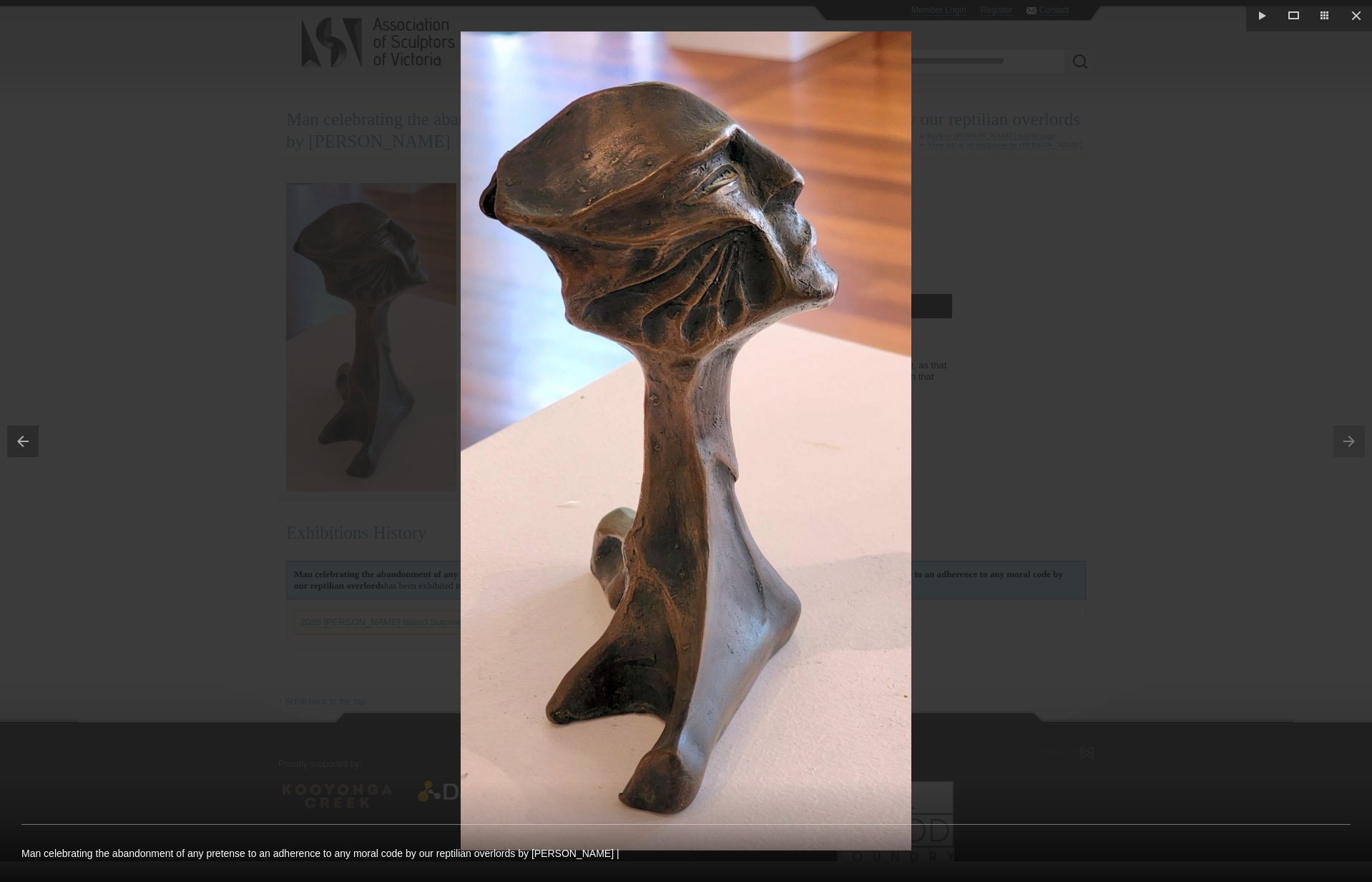
click at [1243, 452] on div at bounding box center [686, 441] width 1372 height 882
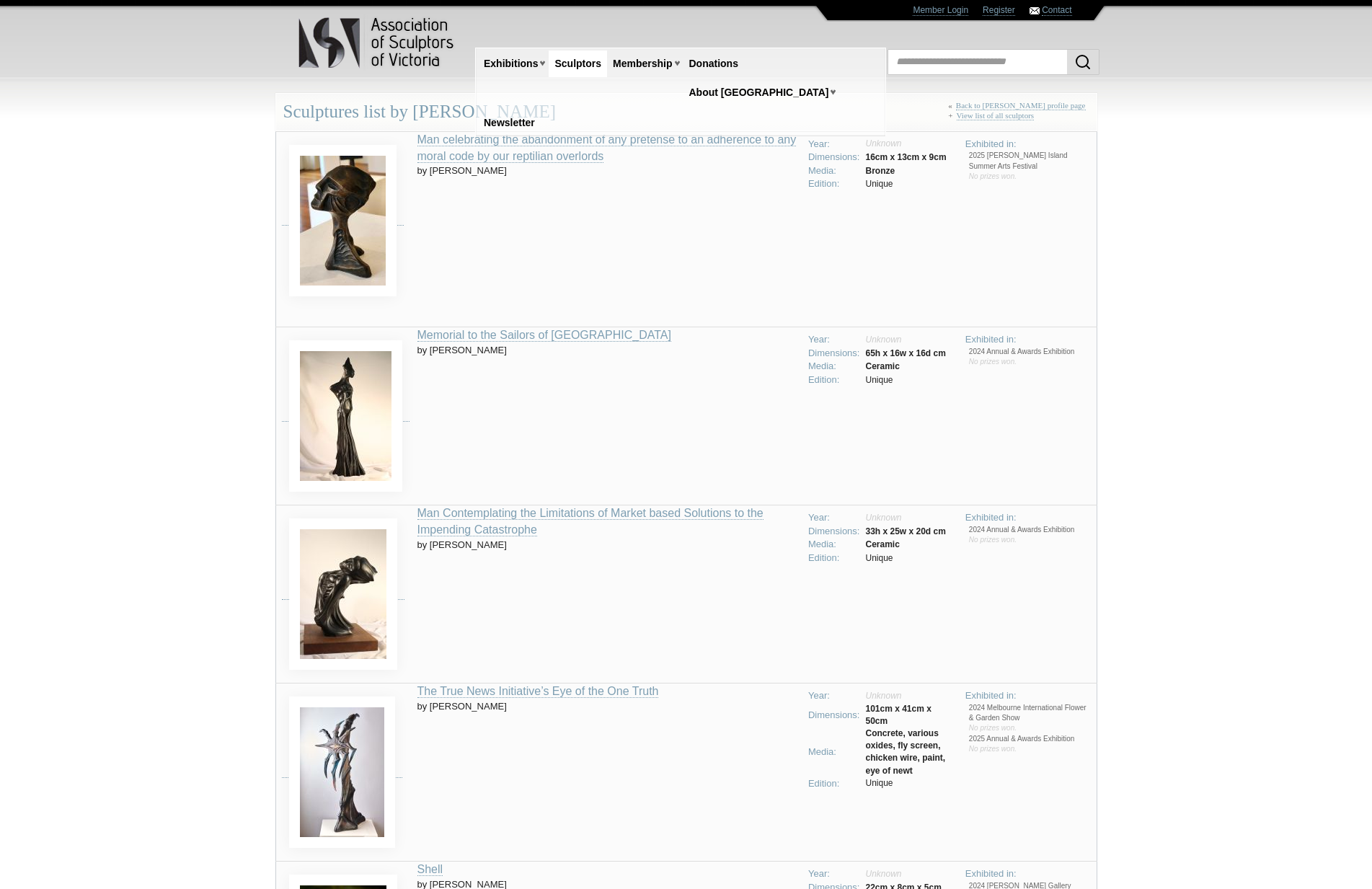
scroll to position [3, 0]
